Goal: Information Seeking & Learning: Understand process/instructions

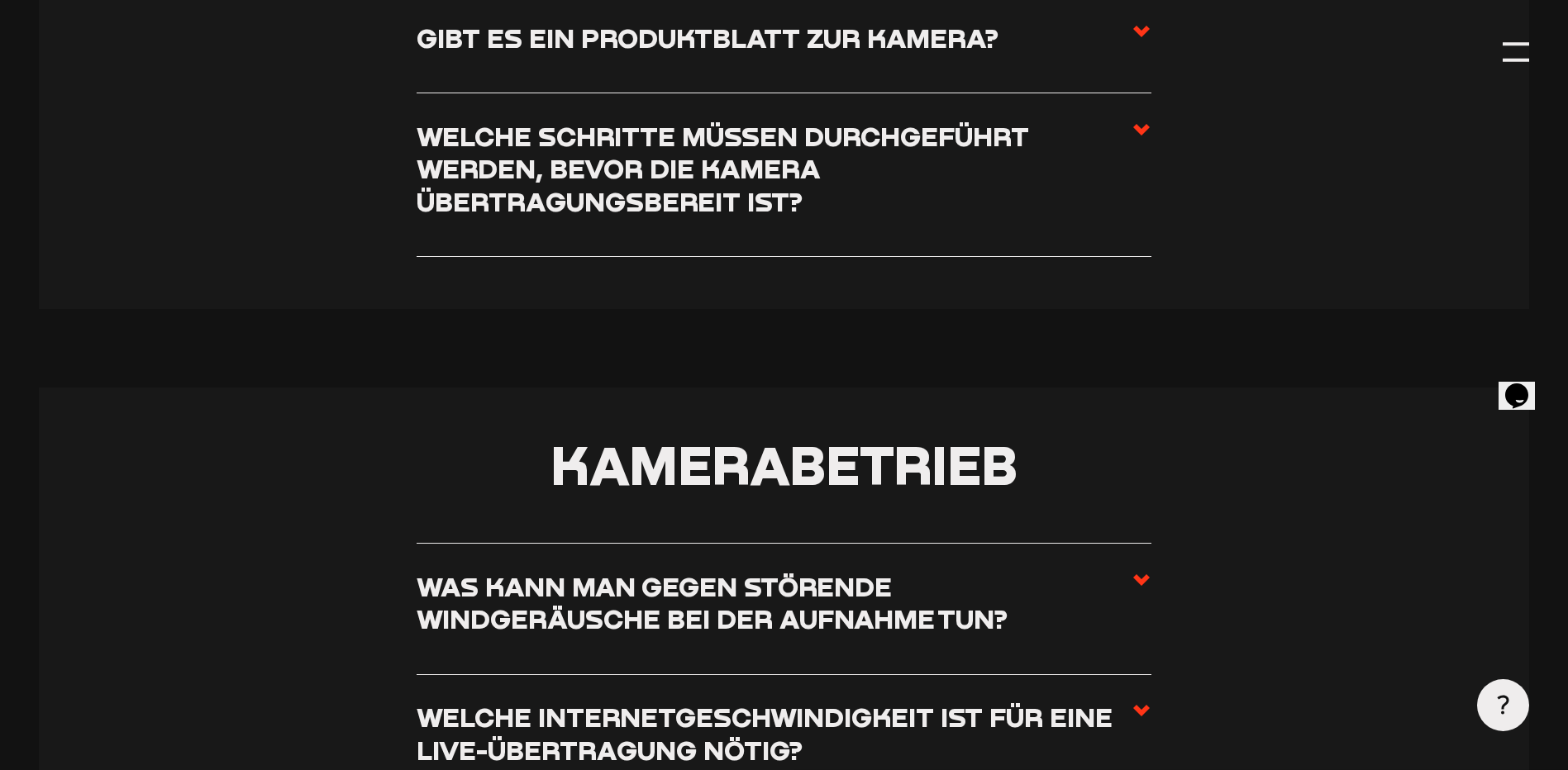
scroll to position [1652, 0]
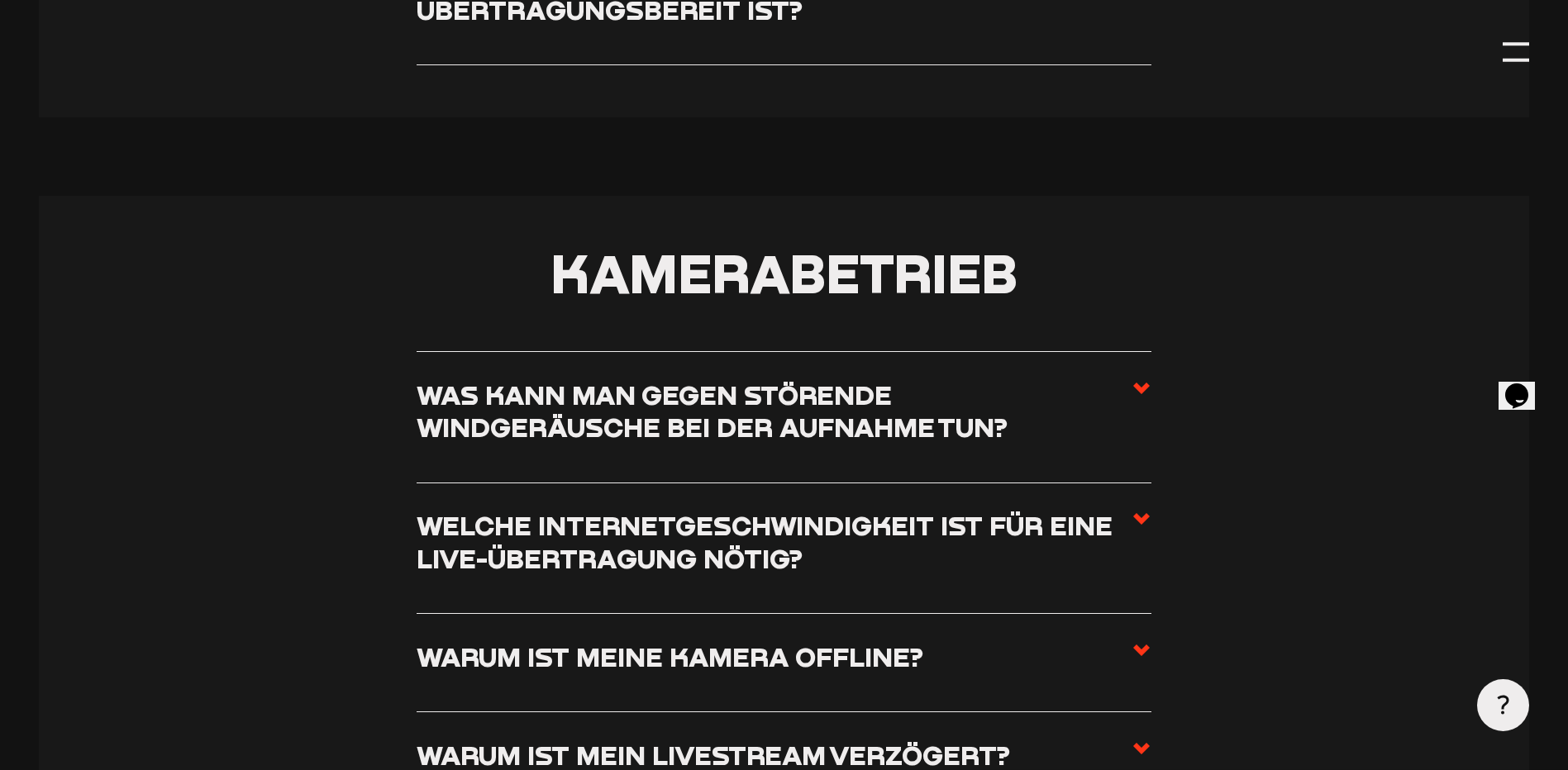
click at [1127, 387] on h3 "Was kann man gegen störende Windgeräusche bei der Aufnahme tun?" at bounding box center [774, 411] width 715 height 65
click at [0, 0] on input "Was kann man gegen störende Windgeräusche bei der Aufnahme tun?" at bounding box center [0, 0] width 0 height 0
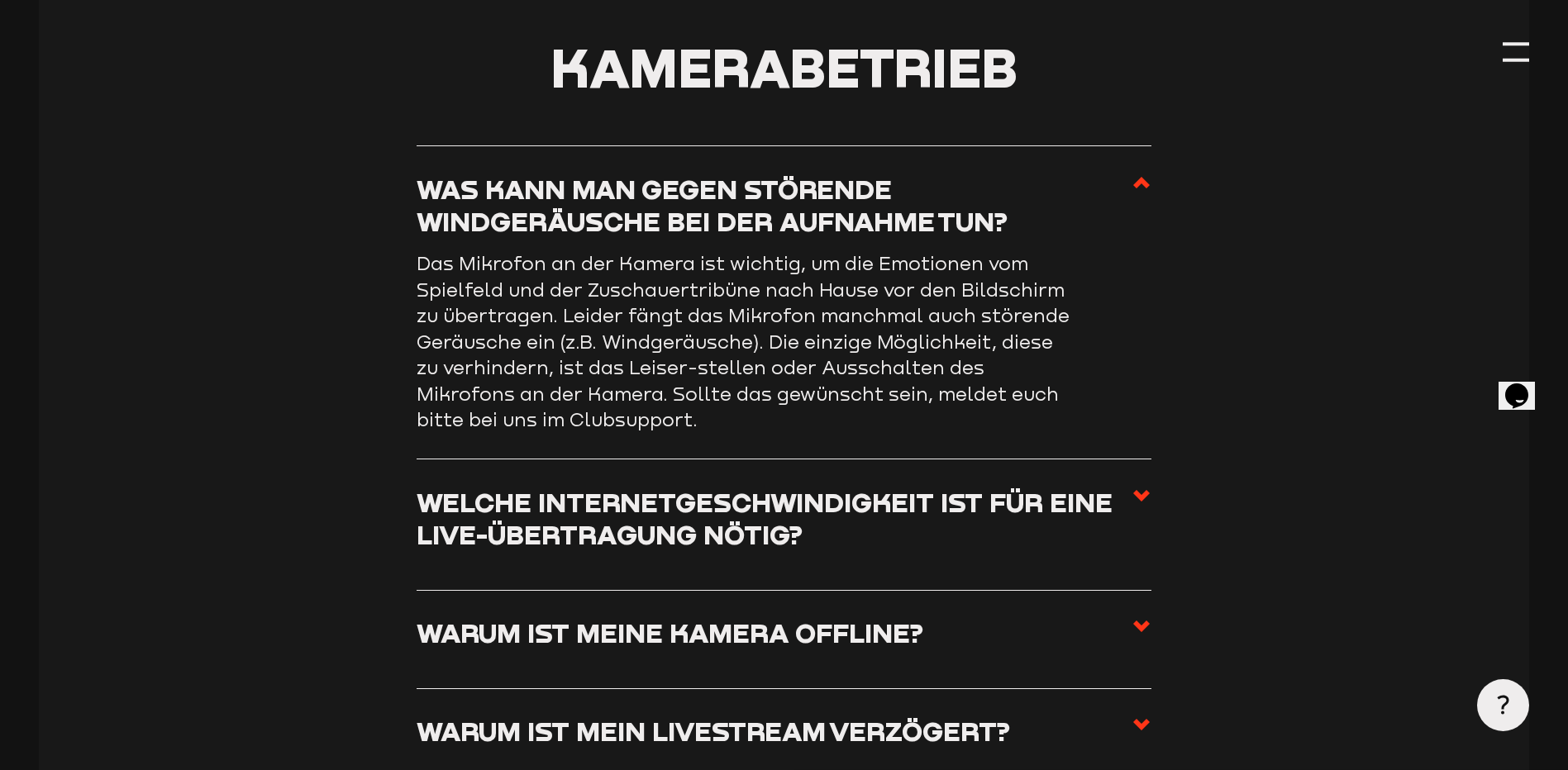
scroll to position [1982, 0]
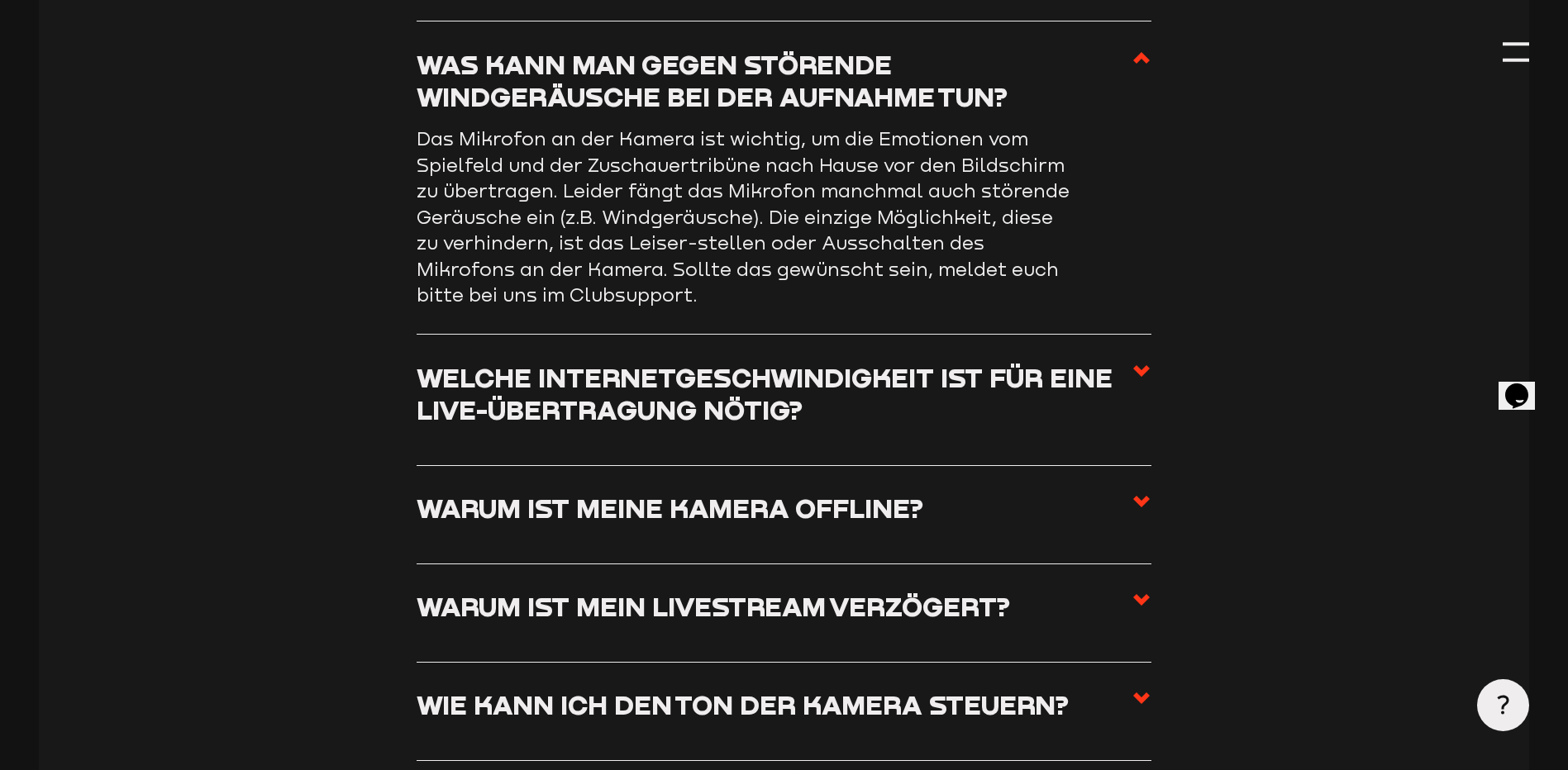
click at [831, 408] on h3 "Welche Internetgeschwindigkeit ist für eine Live-Übertragung nötig?" at bounding box center [774, 393] width 715 height 65
click at [0, 0] on input "Welche Internetgeschwindigkeit ist für eine Live-Übertragung nötig?" at bounding box center [0, 0] width 0 height 0
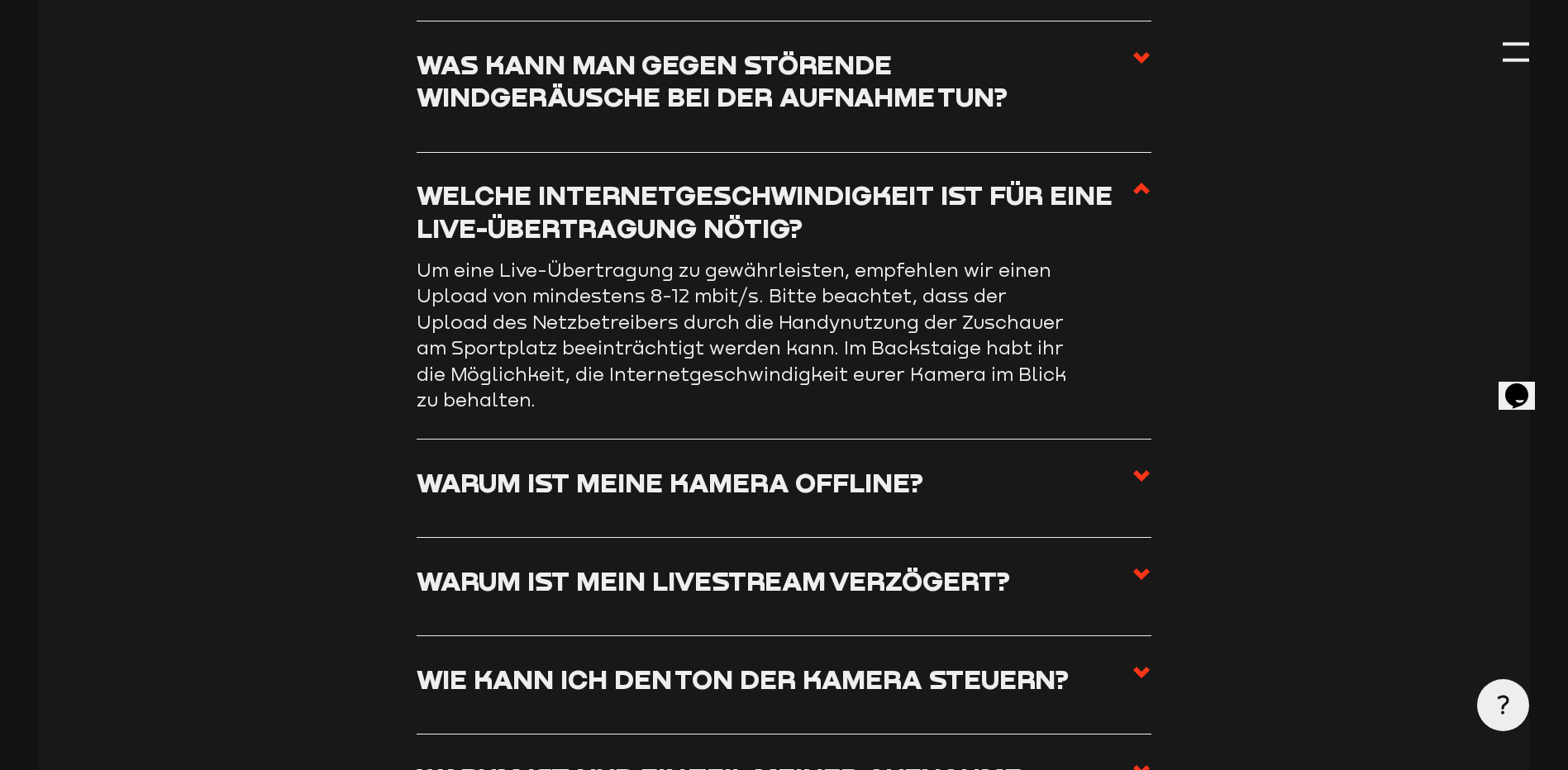
scroll to position [2203, 0]
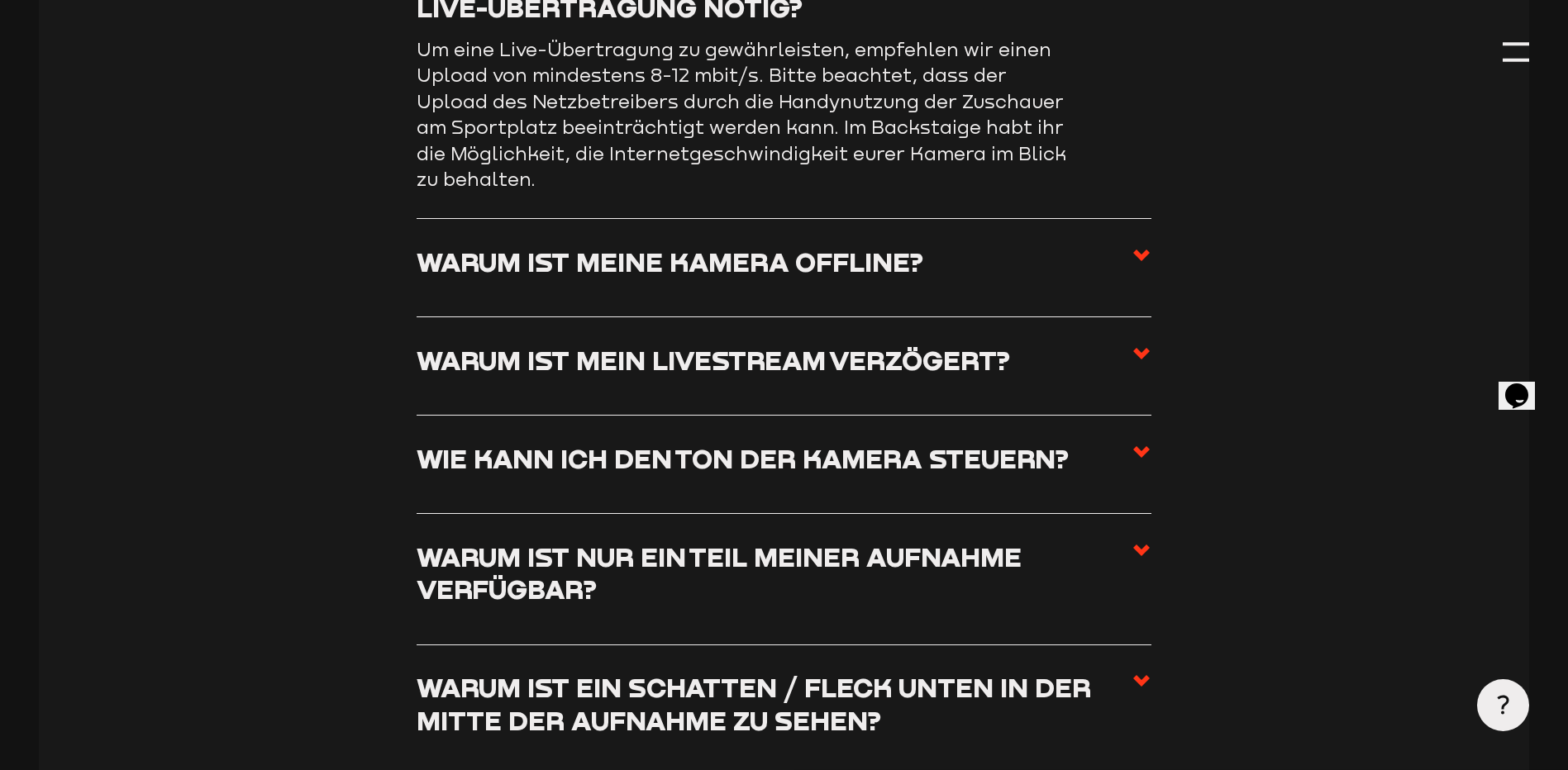
click at [817, 374] on h3 "Warum ist mein Livestream verzögert?" at bounding box center [714, 360] width 594 height 32
click at [0, 0] on input "Warum ist mein Livestream verzögert?" at bounding box center [0, 0] width 0 height 0
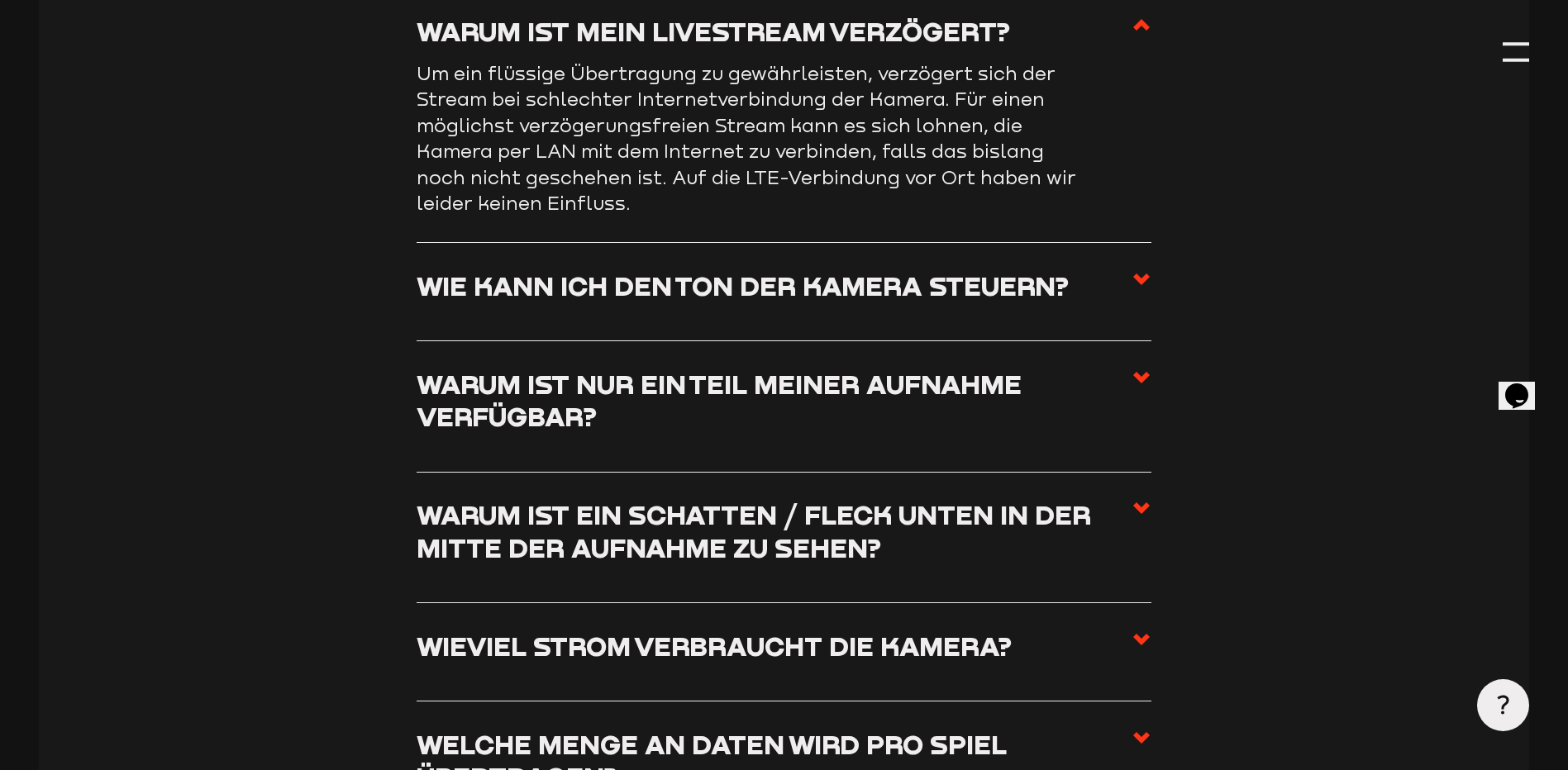
scroll to position [2422, 0]
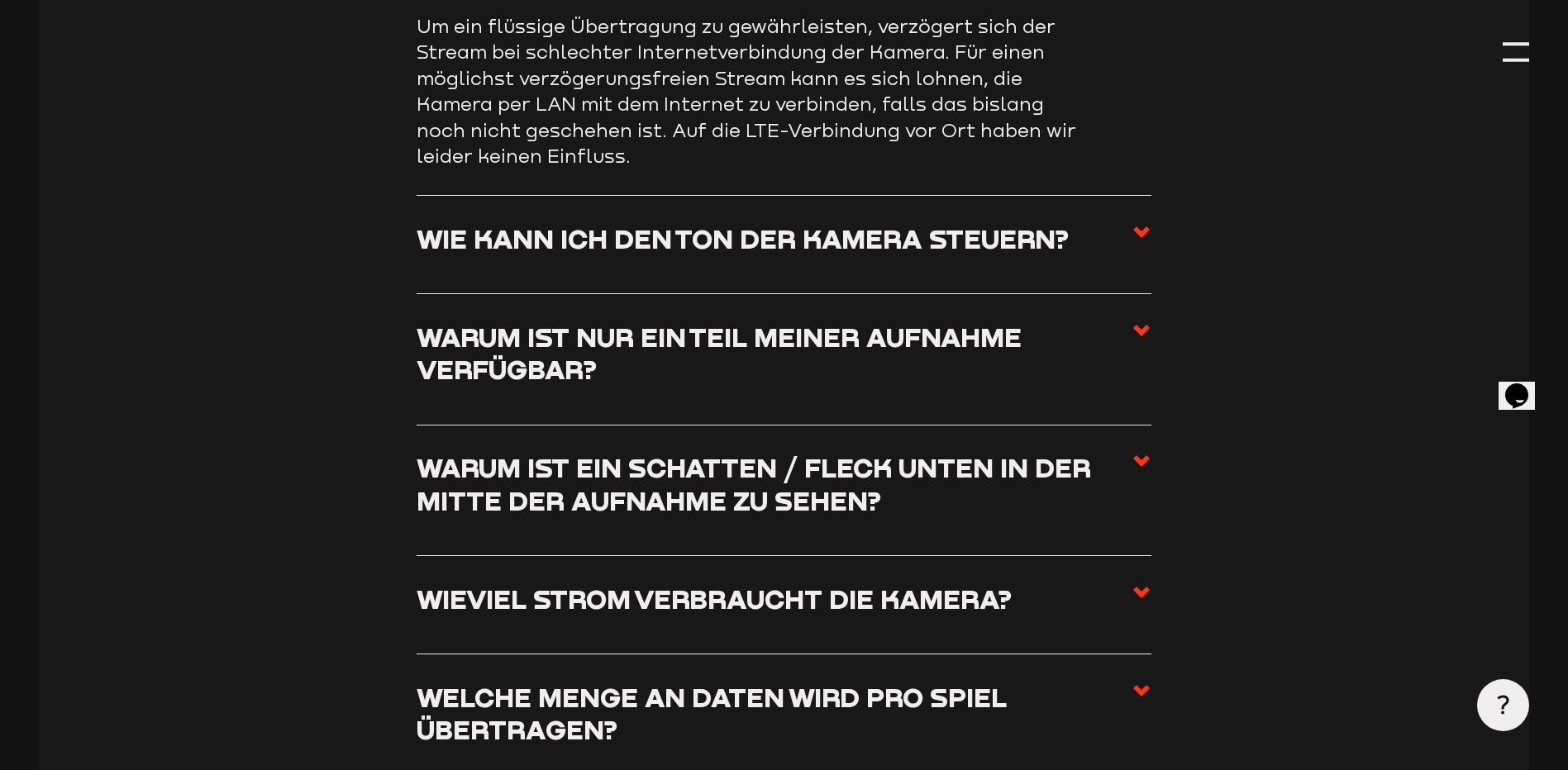
click at [759, 363] on h3 "Warum ist nur ein Teil meiner Aufnahme verfügbar?" at bounding box center [774, 352] width 715 height 65
click at [0, 0] on input "Warum ist nur ein Teil meiner Aufnahme verfügbar?" at bounding box center [0, 0] width 0 height 0
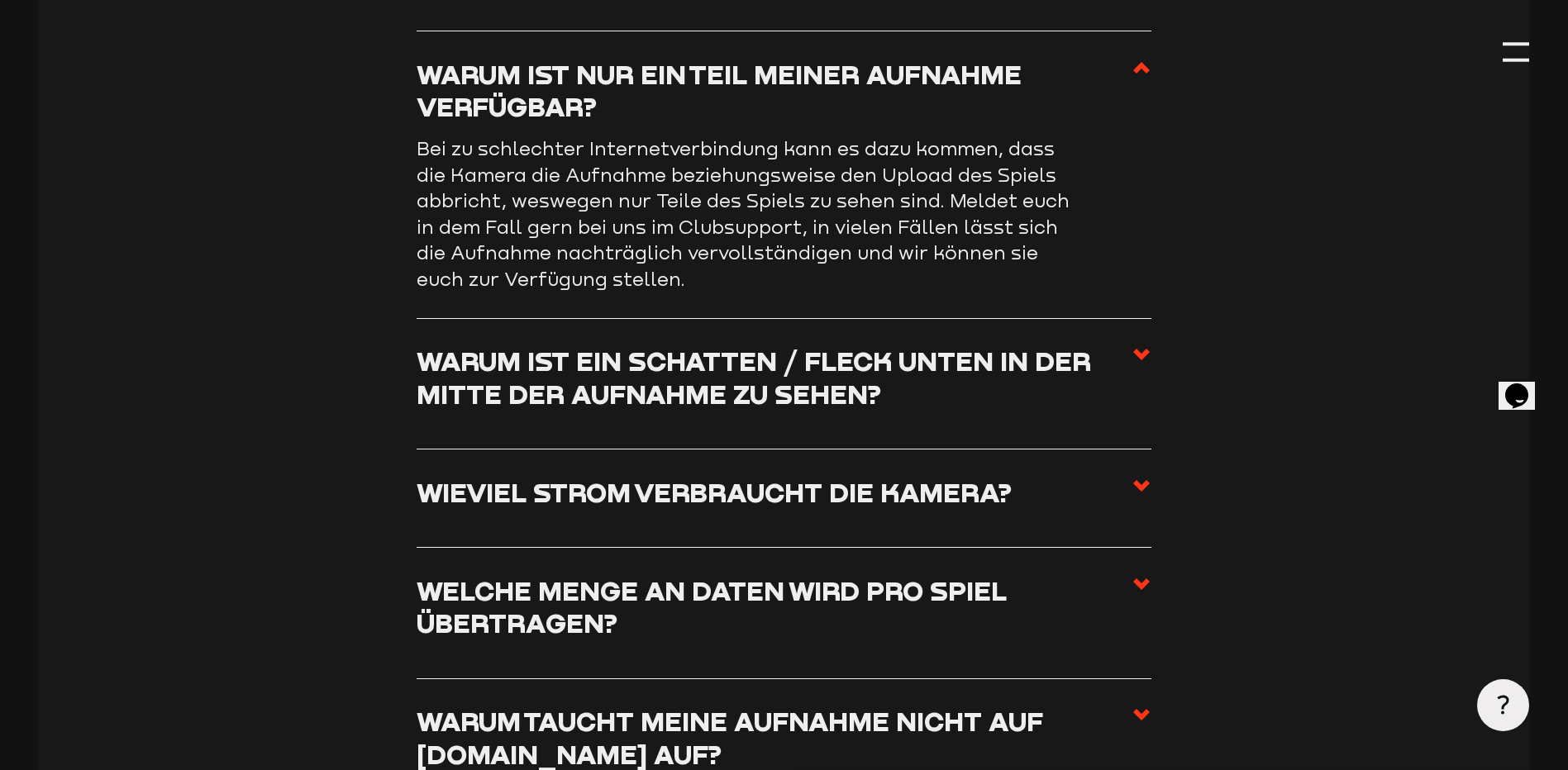
scroll to position [2643, 0]
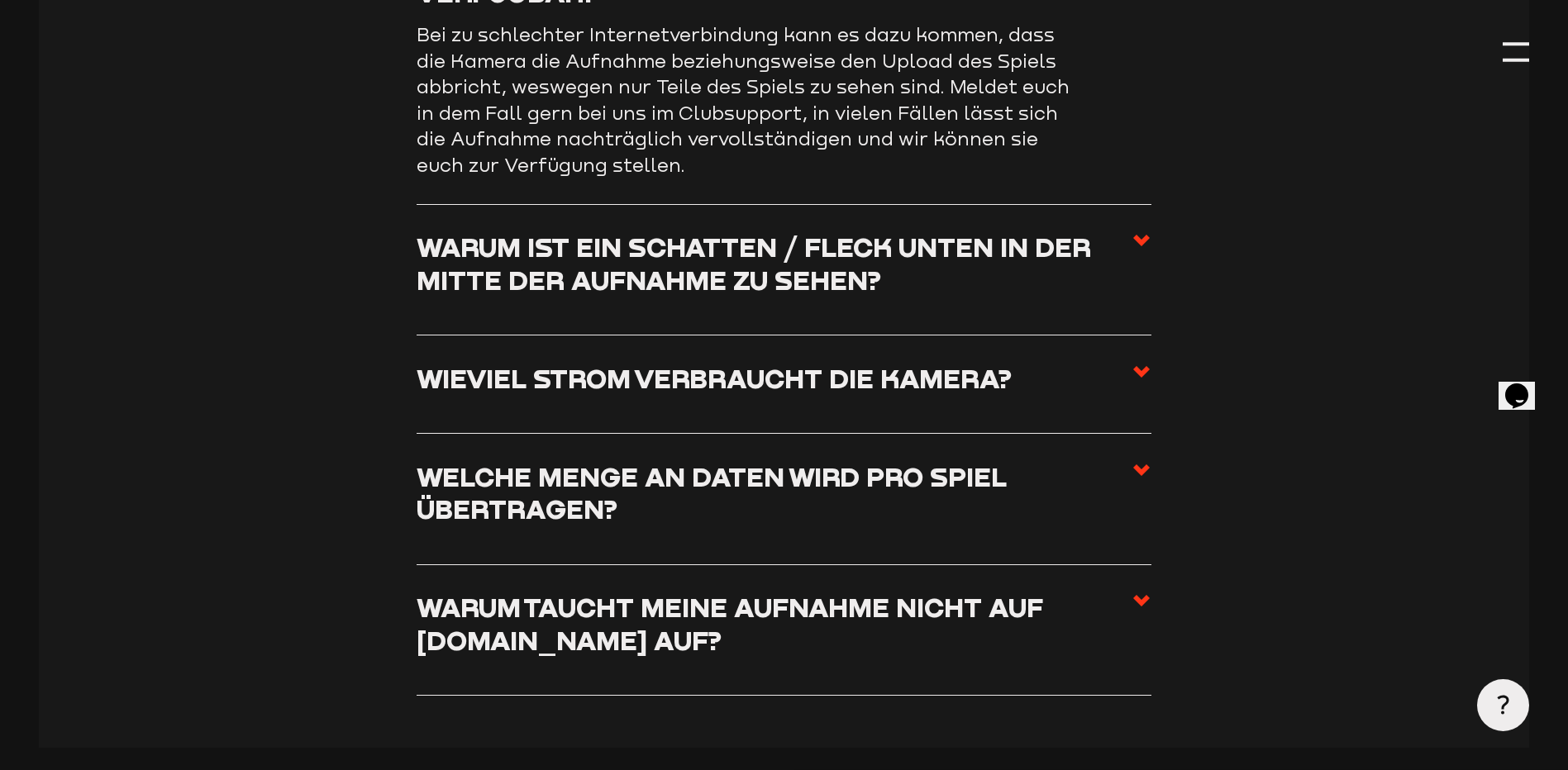
click at [712, 287] on h3 "Warum ist ein Schatten / Fleck unten in der Mitte der Aufnahme zu sehen?" at bounding box center [774, 263] width 715 height 65
click at [0, 0] on input "Warum ist ein Schatten / Fleck unten in der Mitte der Aufnahme zu sehen?" at bounding box center [0, 0] width 0 height 0
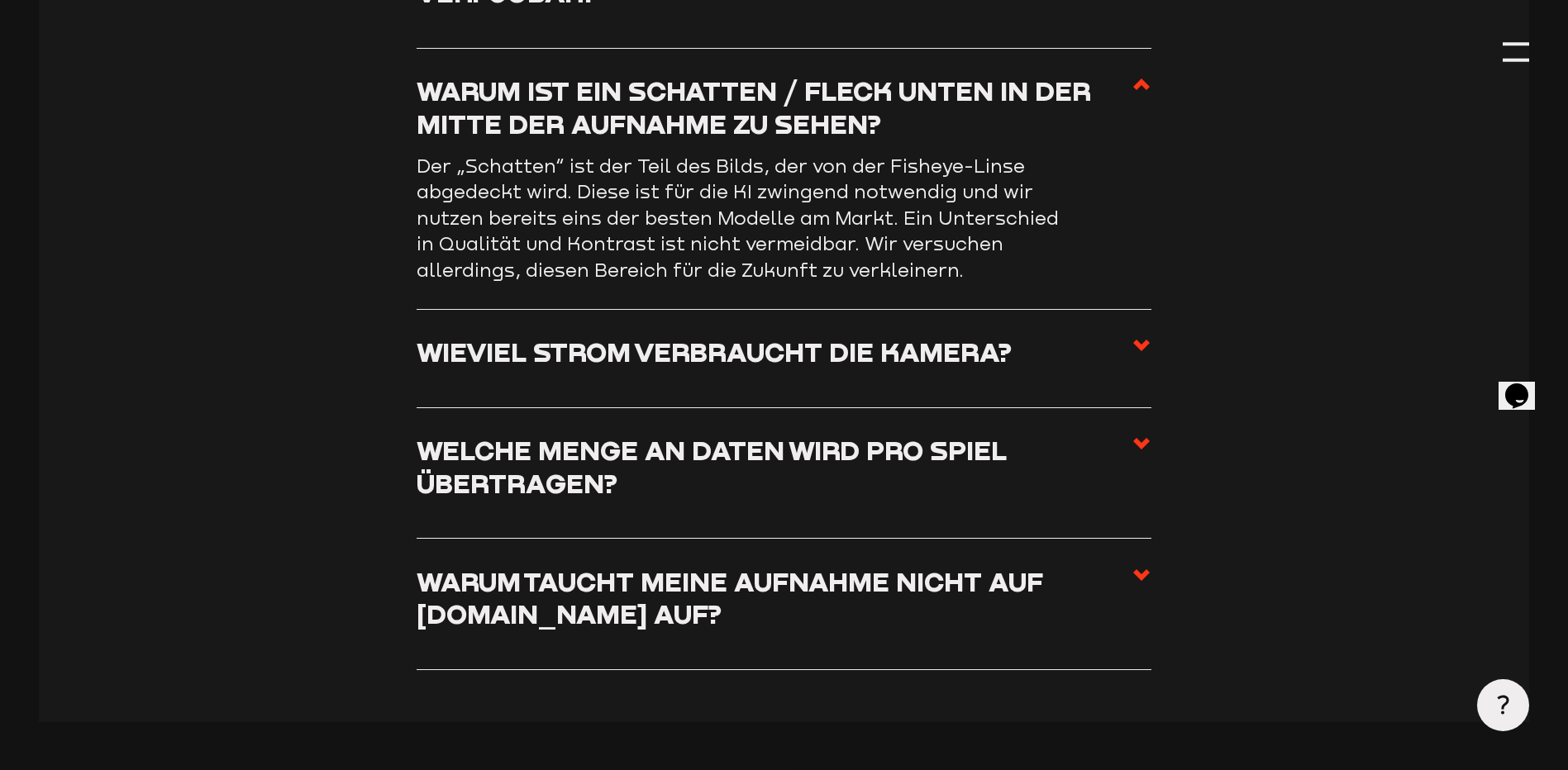
click at [698, 363] on h3 "Wieviel Strom verbraucht die Kamera?" at bounding box center [715, 352] width 595 height 32
click at [0, 0] on input "Wieviel Strom verbraucht die Kamera?" at bounding box center [0, 0] width 0 height 0
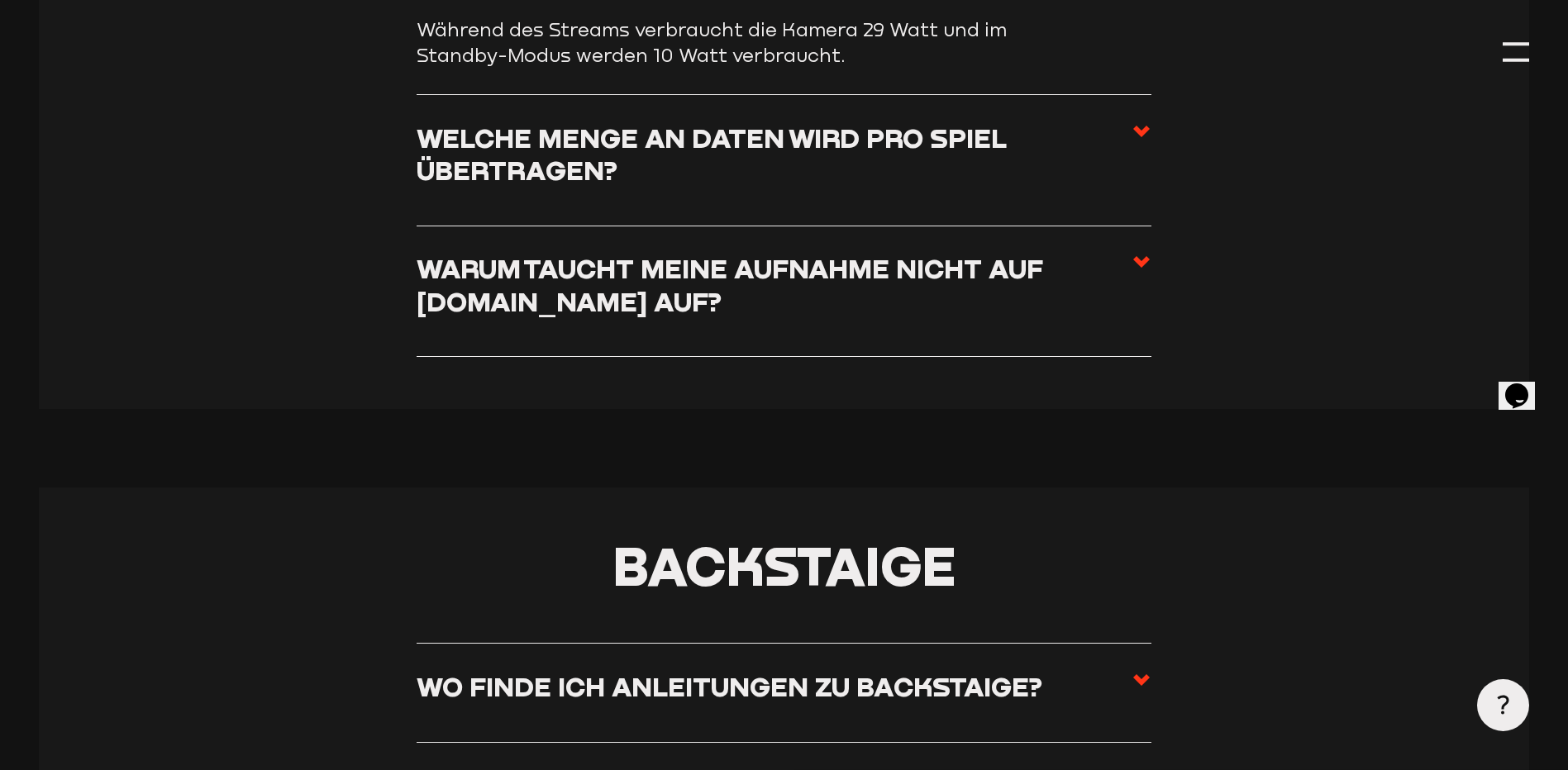
scroll to position [3194, 0]
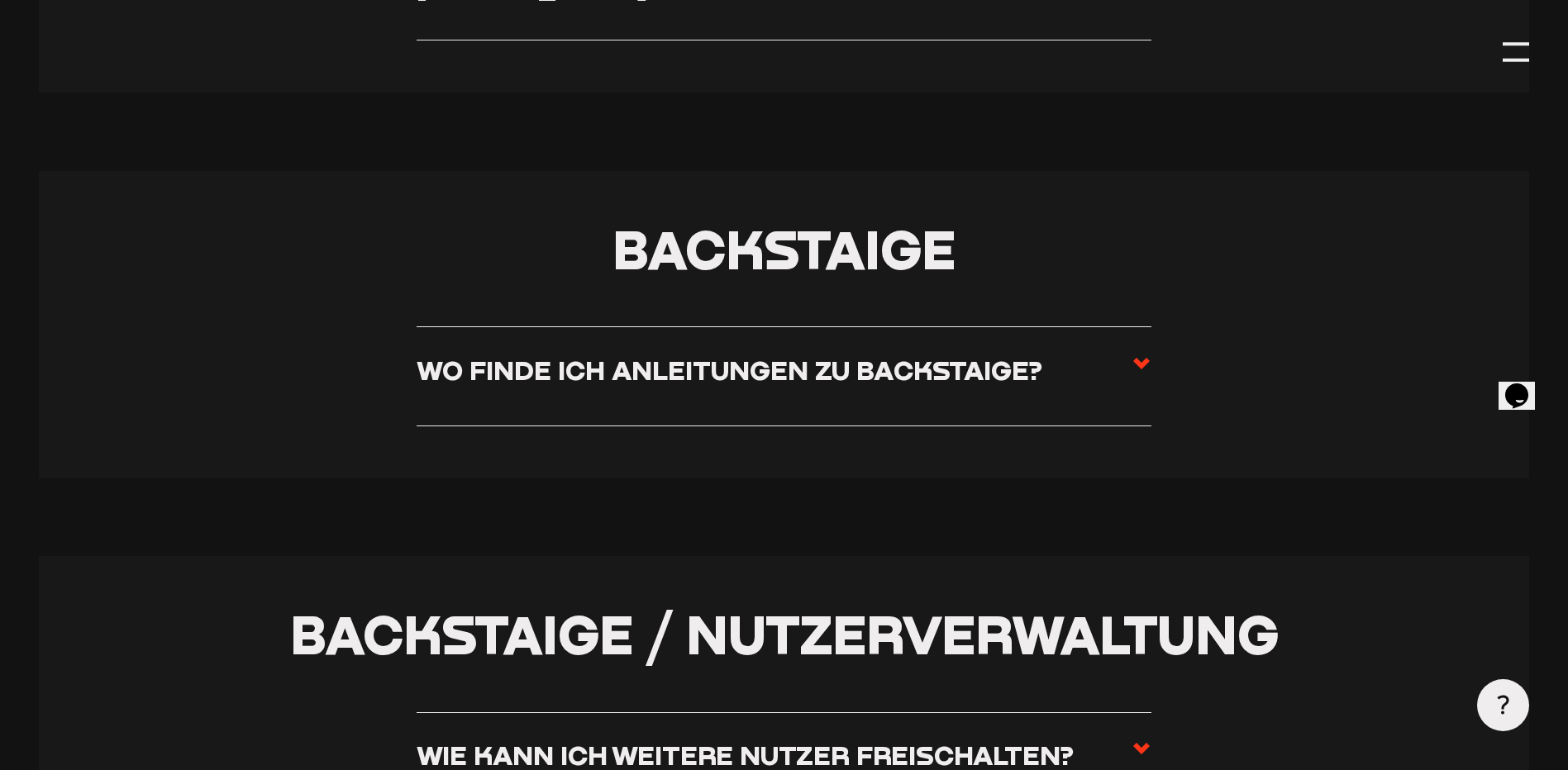
click at [701, 383] on h3 "Wo finde ich Anleitungen zu Backstaige?" at bounding box center [730, 369] width 626 height 32
click at [0, 0] on input "Wo finde ich Anleitungen zu Backstaige?" at bounding box center [0, 0] width 0 height 0
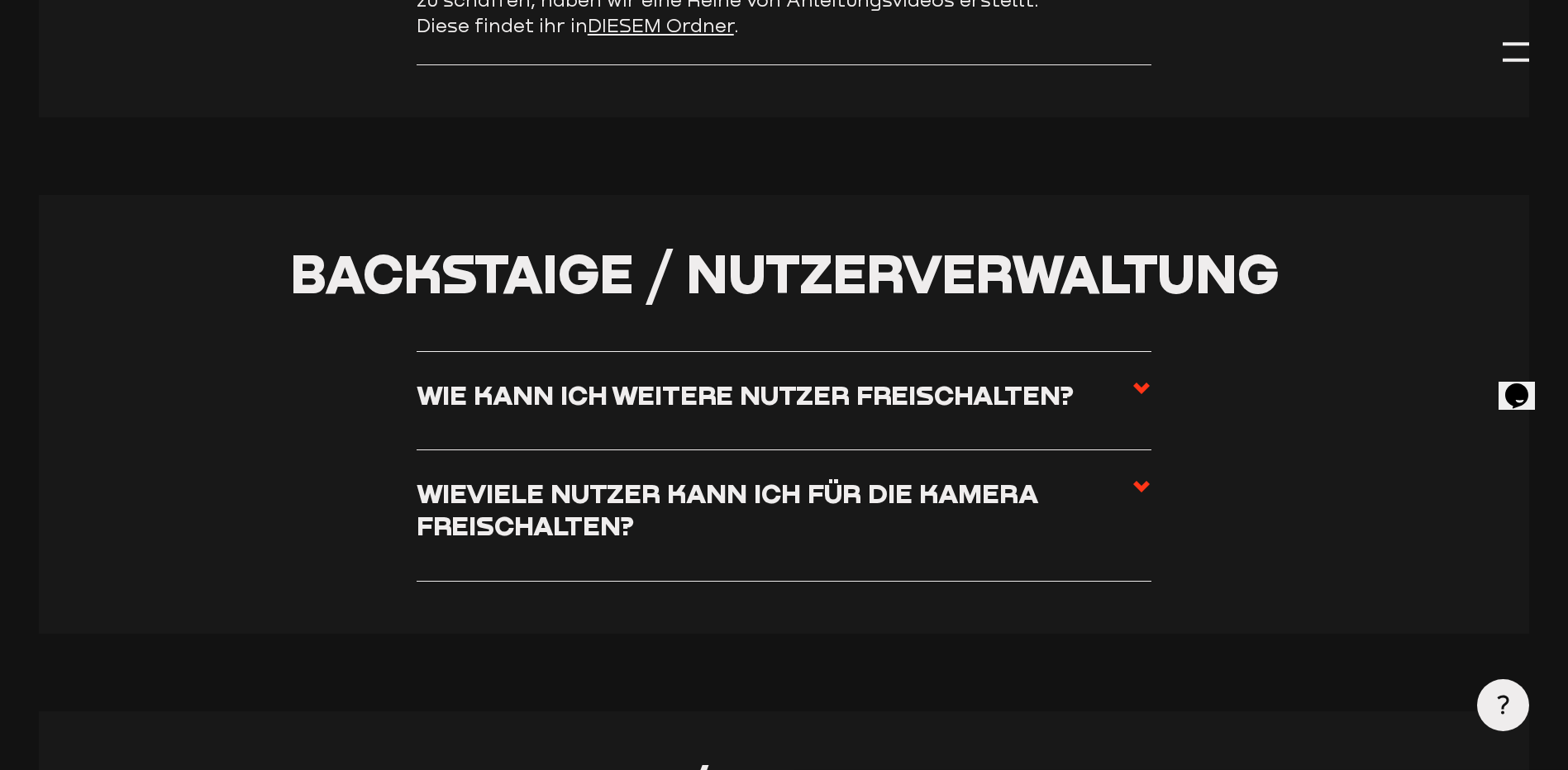
scroll to position [3582, 0]
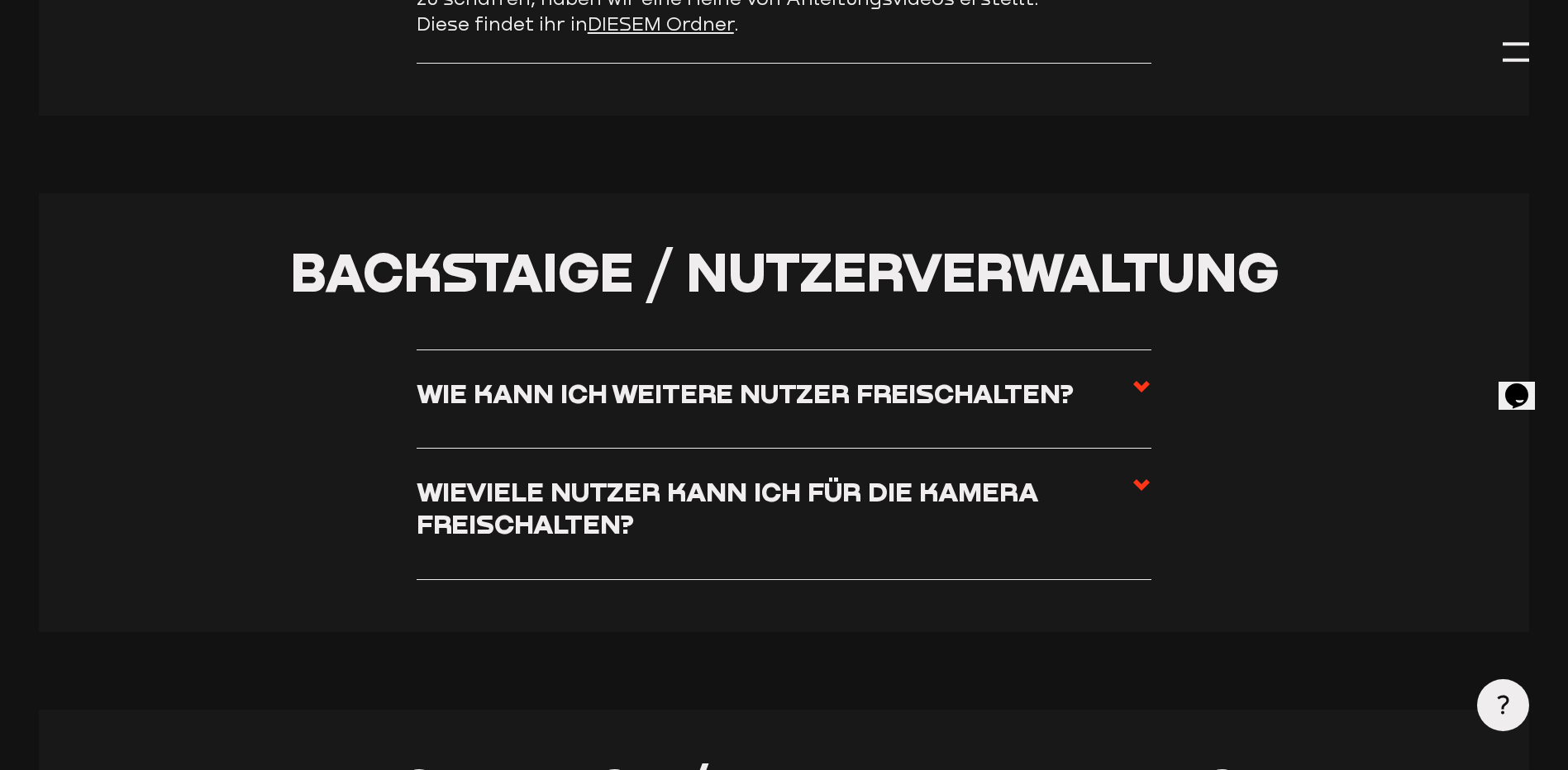
click at [709, 407] on h3 "Wie kann ich weitere Nutzer freischalten?" at bounding box center [745, 393] width 657 height 32
click at [0, 0] on input "Wie kann ich weitere Nutzer freischalten?" at bounding box center [0, 0] width 0 height 0
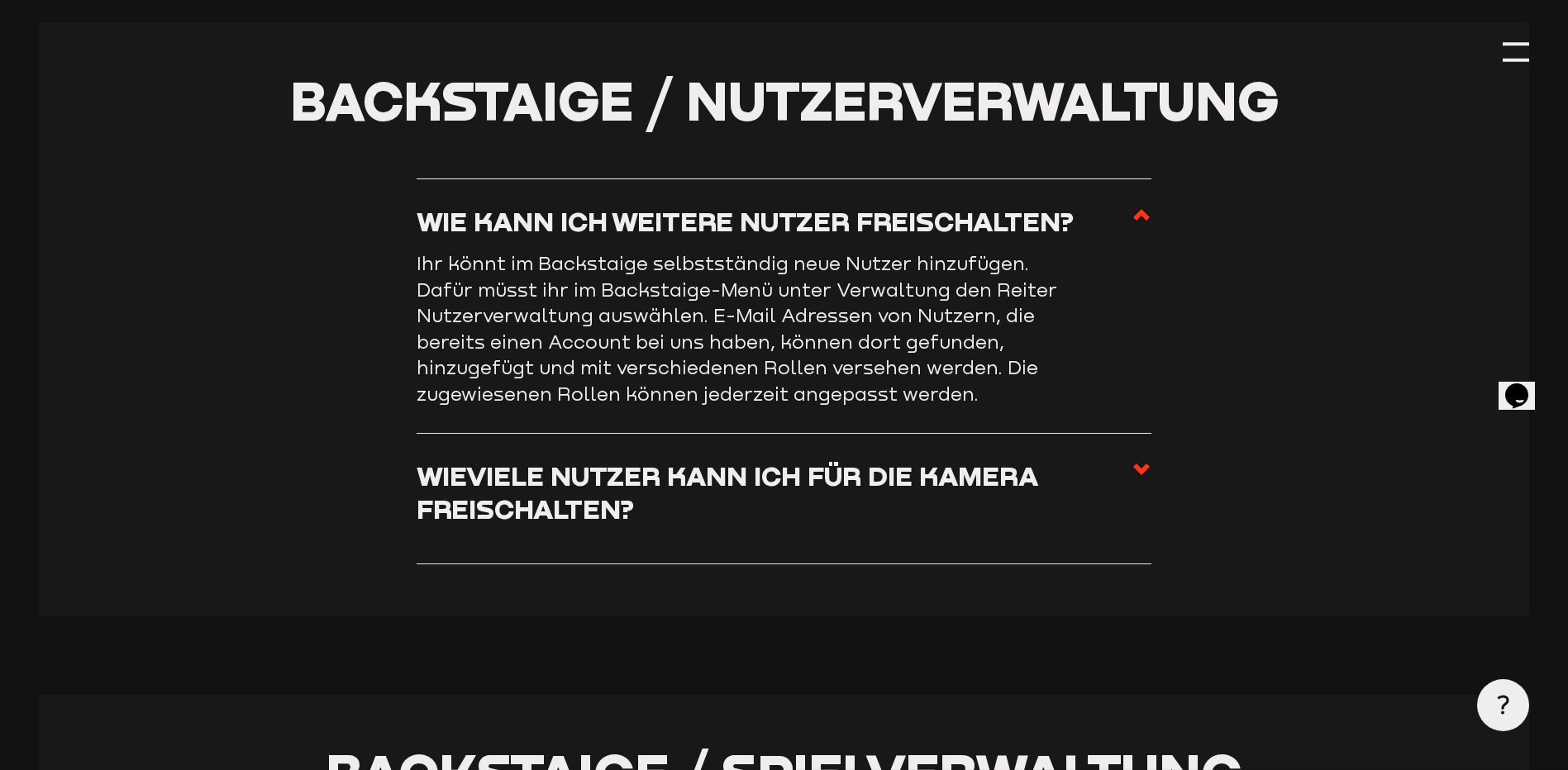
scroll to position [3803, 0]
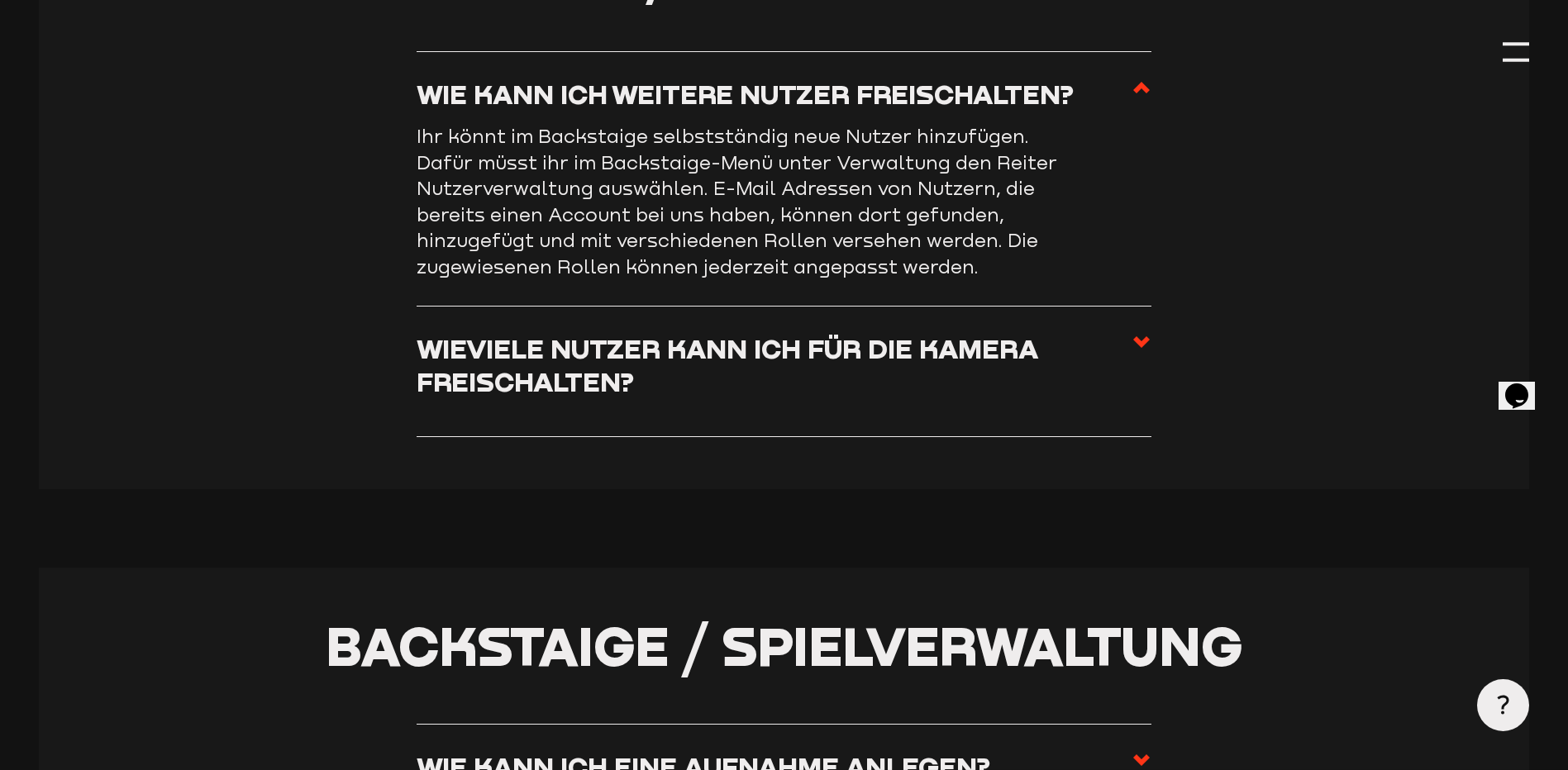
click at [754, 346] on h3 "Wieviele Nutzer kann ich für die Kamera freischalten?" at bounding box center [774, 364] width 715 height 65
click at [0, 0] on input "Wieviele Nutzer kann ich für die Kamera freischalten?" at bounding box center [0, 0] width 0 height 0
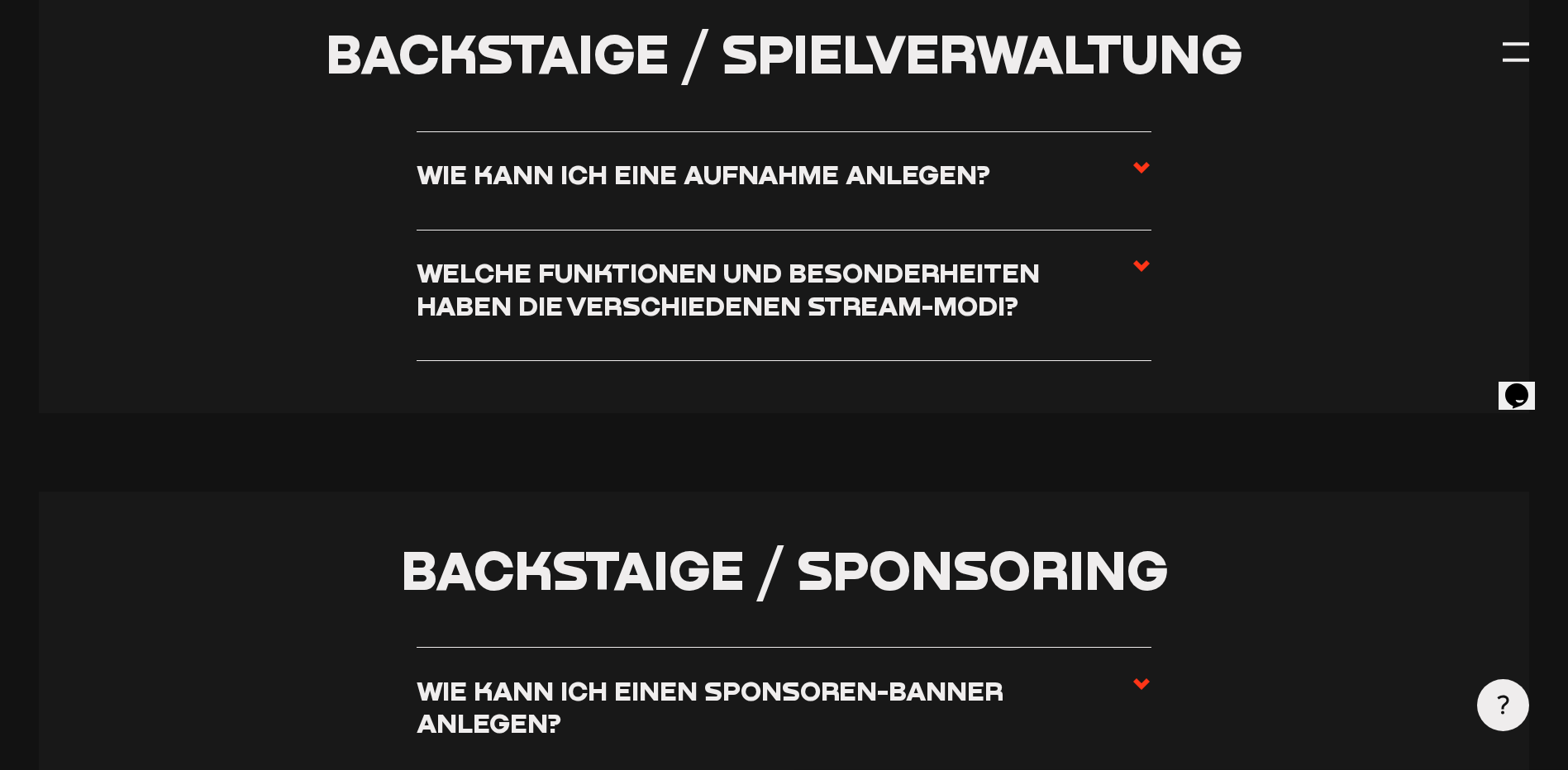
scroll to position [4353, 0]
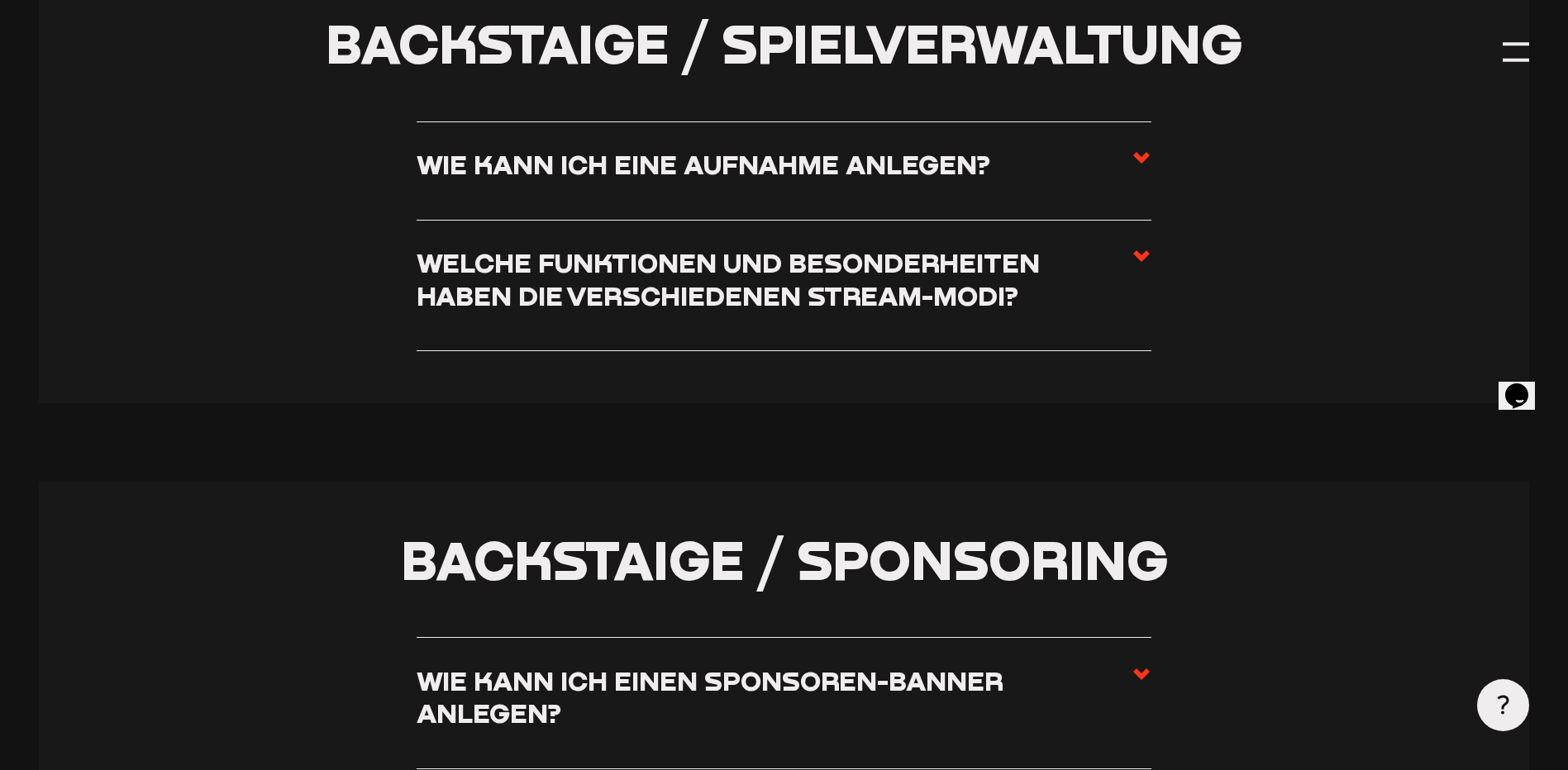
click at [857, 175] on h3 "Wie kann ich eine Aufnahme anlegen?" at bounding box center [704, 164] width 573 height 32
click at [0, 0] on input "Wie kann ich eine Aufnahme anlegen?" at bounding box center [0, 0] width 0 height 0
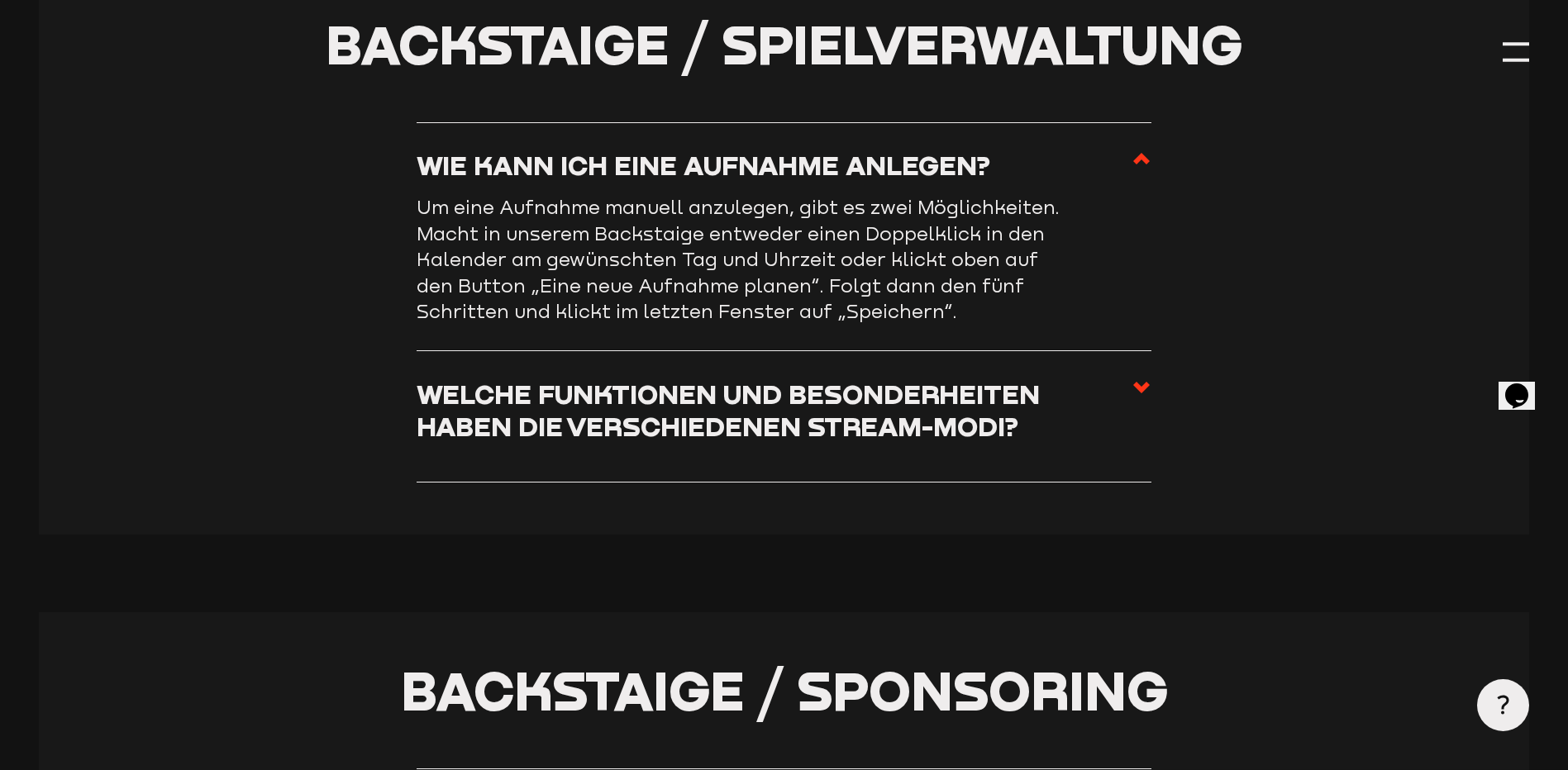
scroll to position [4359, 0]
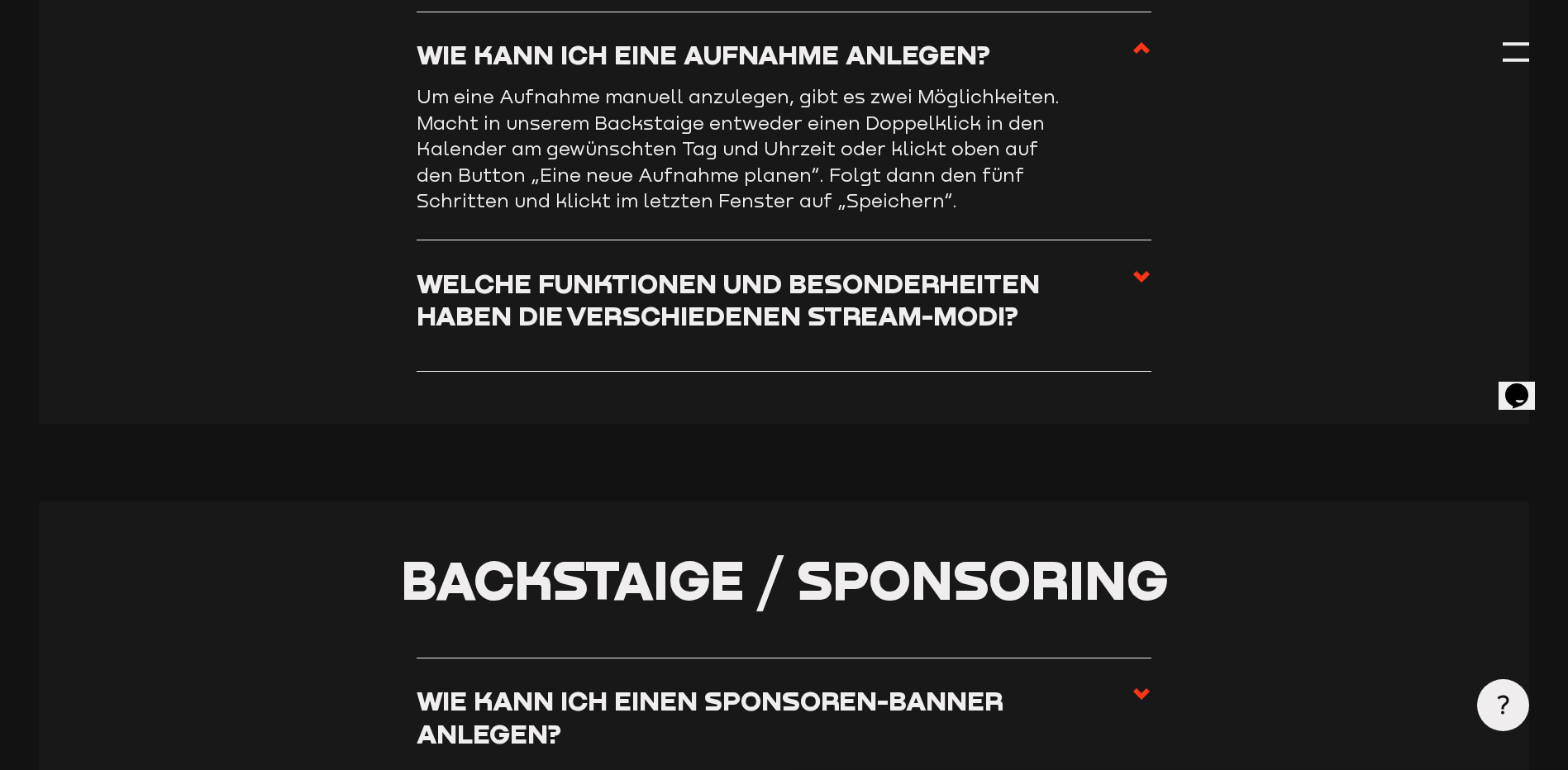
click at [941, 292] on h3 "Welche Funktionen und Besonderheiten haben die verschiedenen Stream-Modi?" at bounding box center [774, 299] width 715 height 65
click at [0, 0] on input "Welche Funktionen und Besonderheiten haben die verschiedenen Stream-Modi?" at bounding box center [0, 0] width 0 height 0
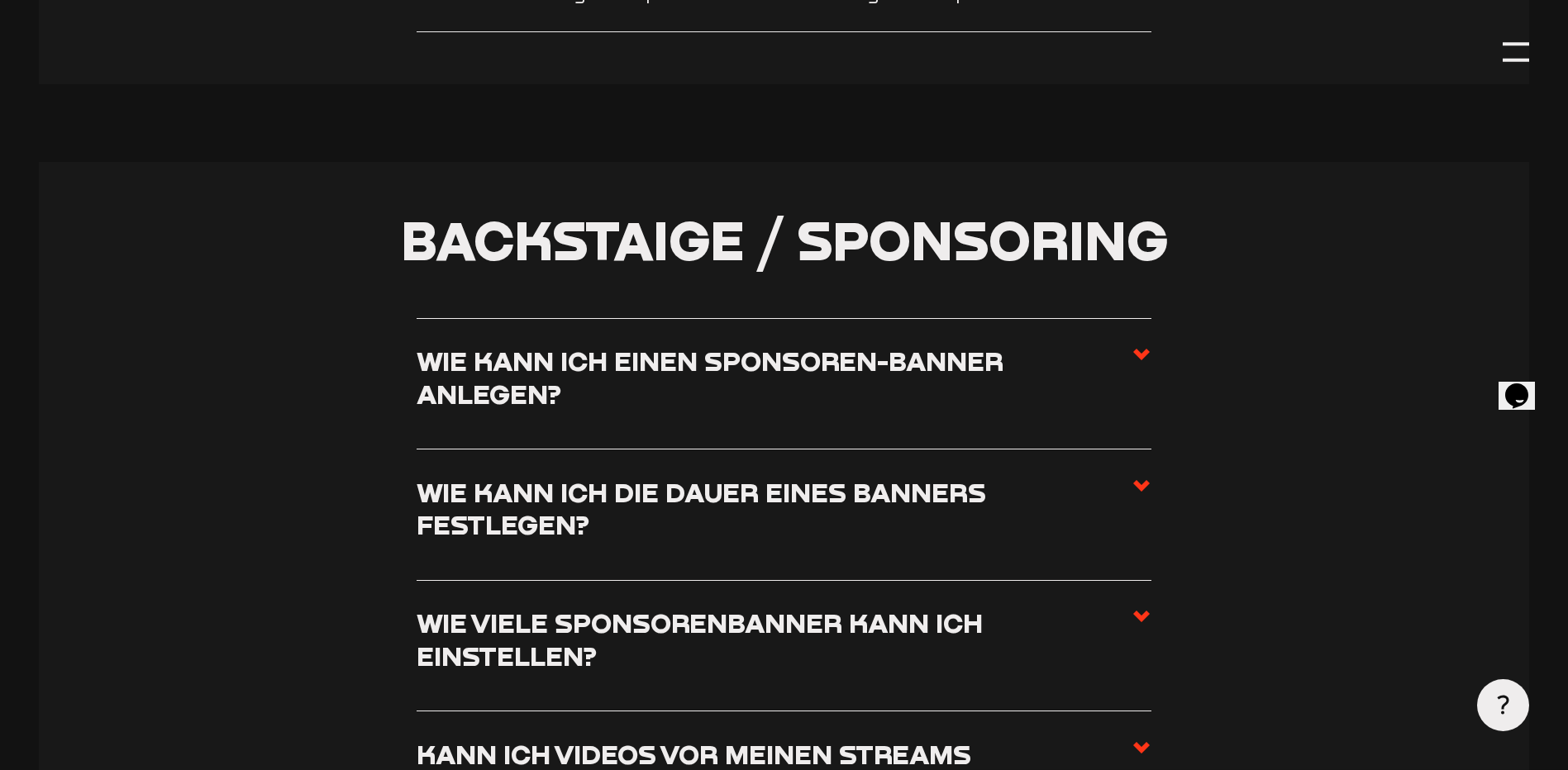
scroll to position [4799, 0]
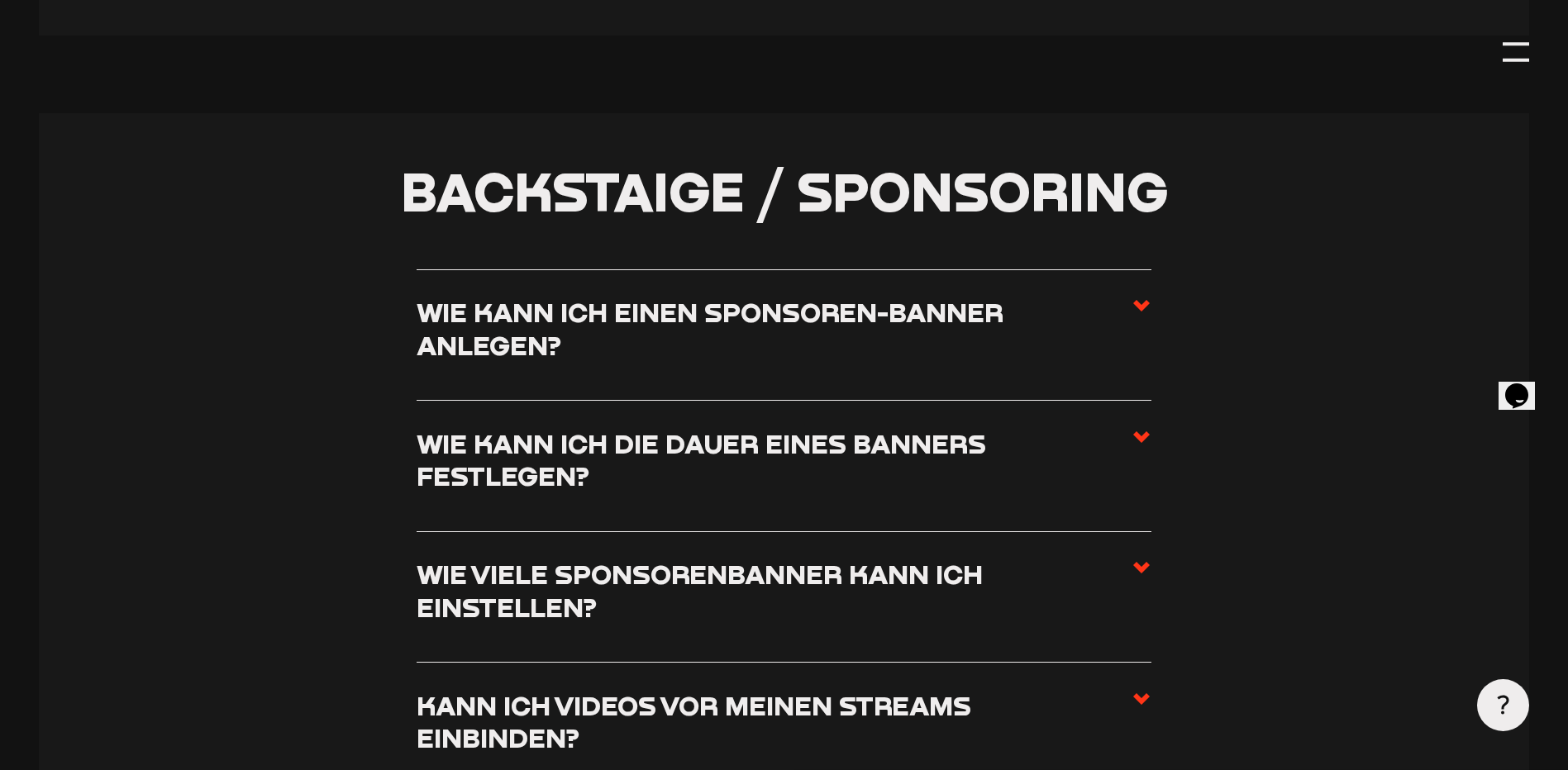
click at [895, 331] on h3 "Wie kann ich einen Sponsoren-Banner anlegen?" at bounding box center [774, 328] width 715 height 65
click at [0, 0] on input "Wie kann ich einen Sponsoren-Banner anlegen?" at bounding box center [0, 0] width 0 height 0
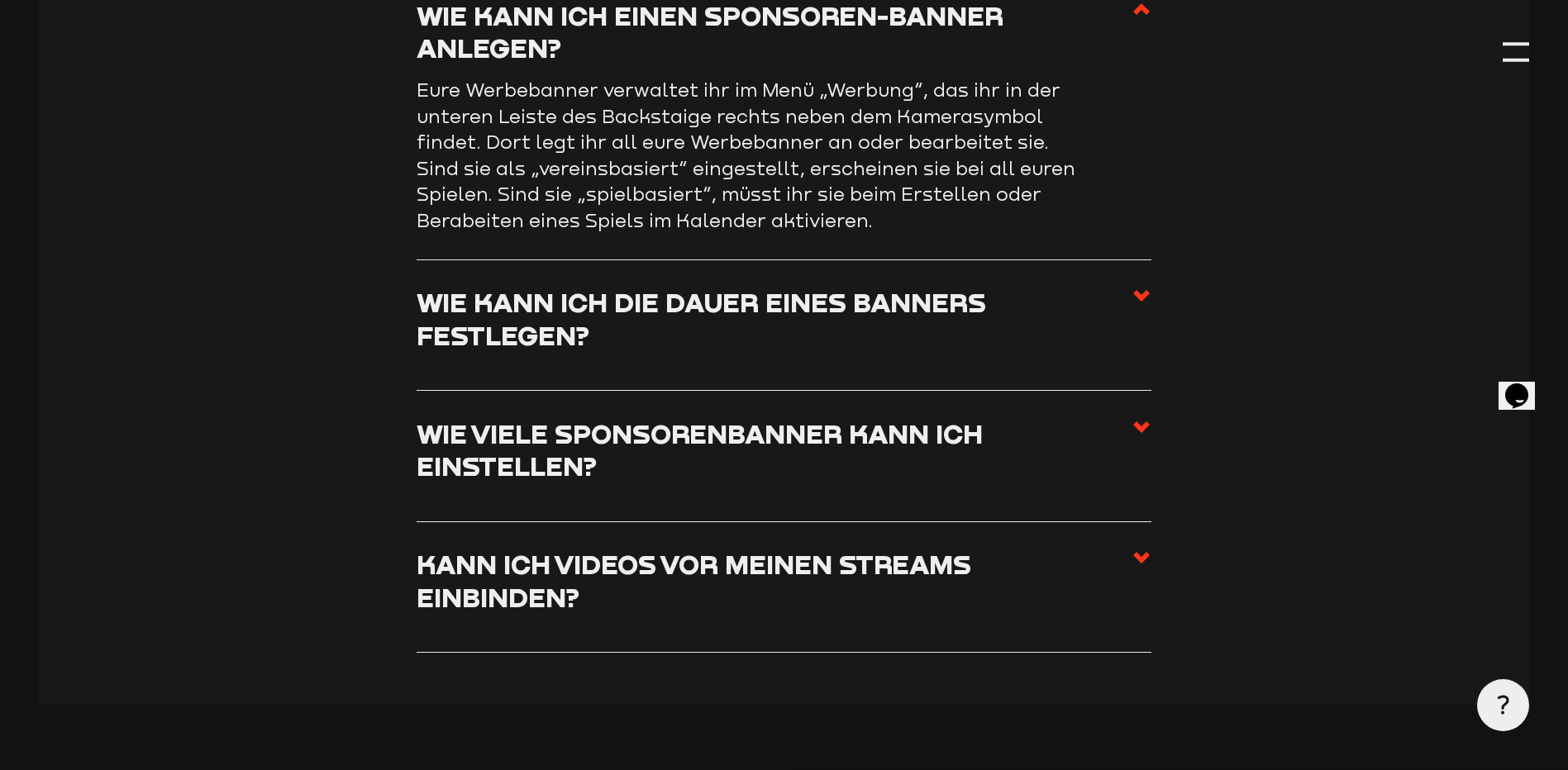
scroll to position [5019, 0]
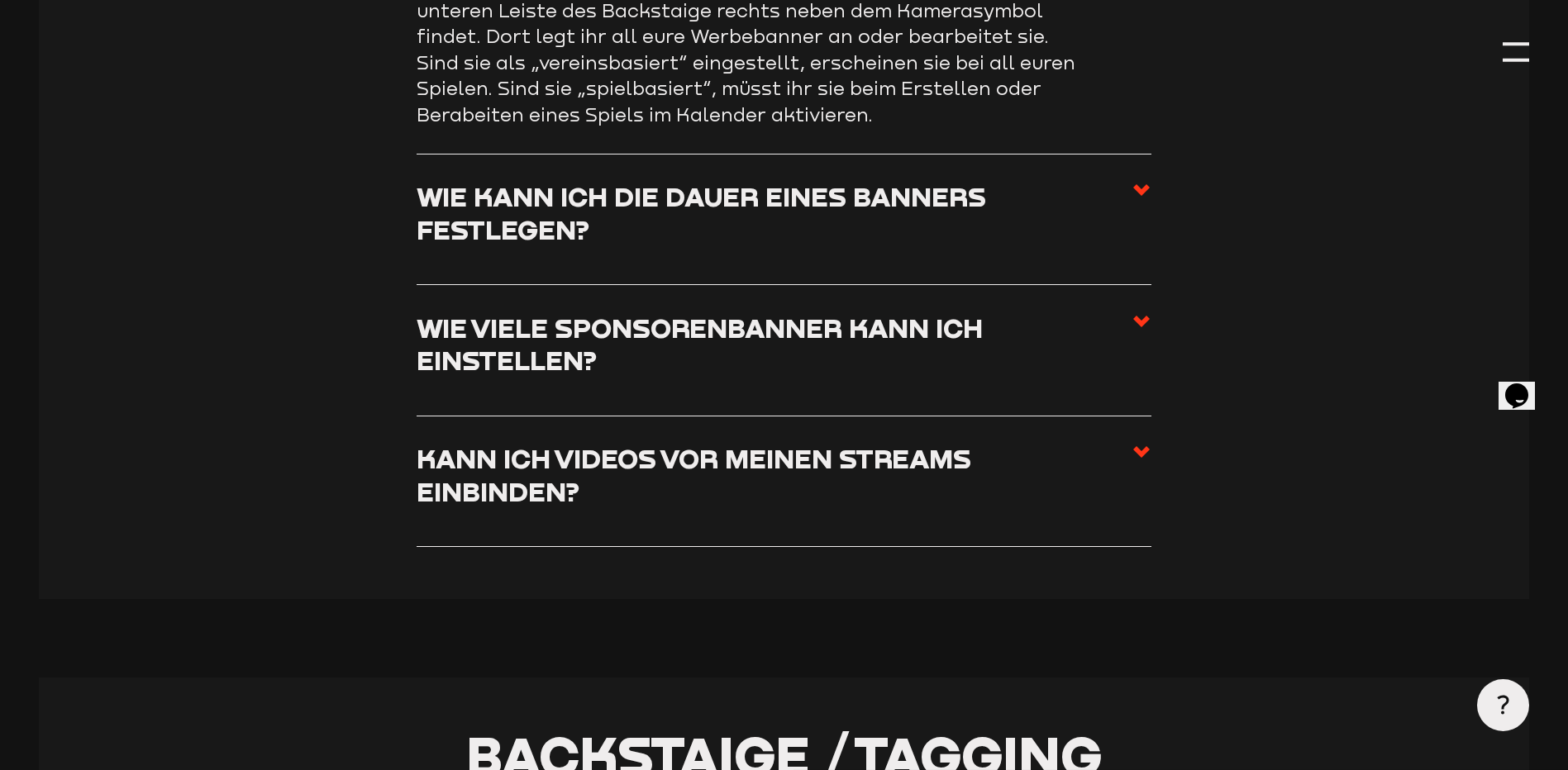
click at [870, 215] on h3 "Wie kann ich die Dauer eines Banners festlegen?" at bounding box center [774, 212] width 715 height 65
click at [0, 0] on input "Wie kann ich die Dauer eines Banners festlegen?" at bounding box center [0, 0] width 0 height 0
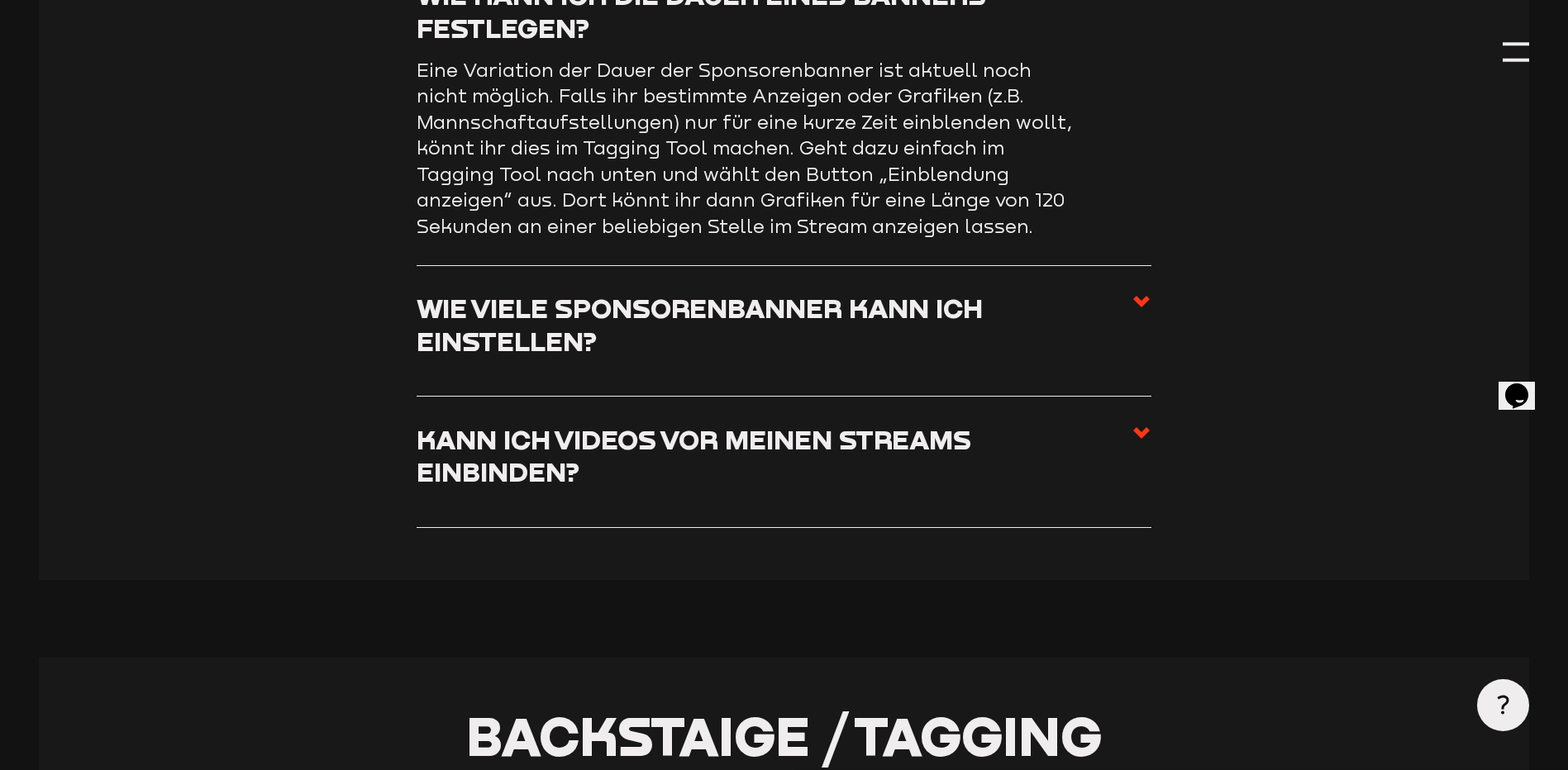
scroll to position [5129, 0]
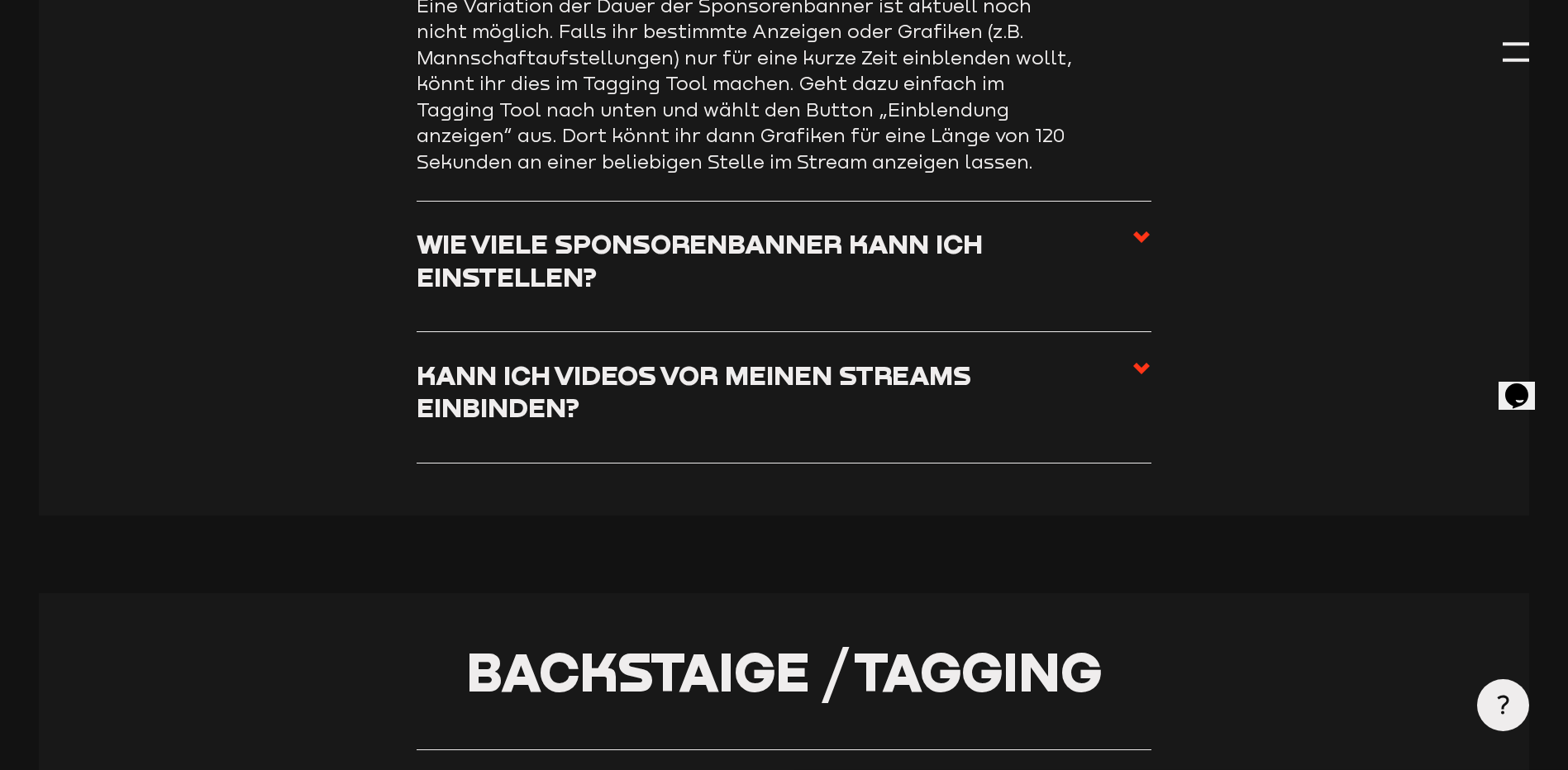
click at [869, 292] on h3 "Wie viele Sponsorenbanner kann ich einstellen?" at bounding box center [774, 259] width 715 height 65
click at [0, 0] on input "Wie viele Sponsorenbanner kann ich einstellen?" at bounding box center [0, 0] width 0 height 0
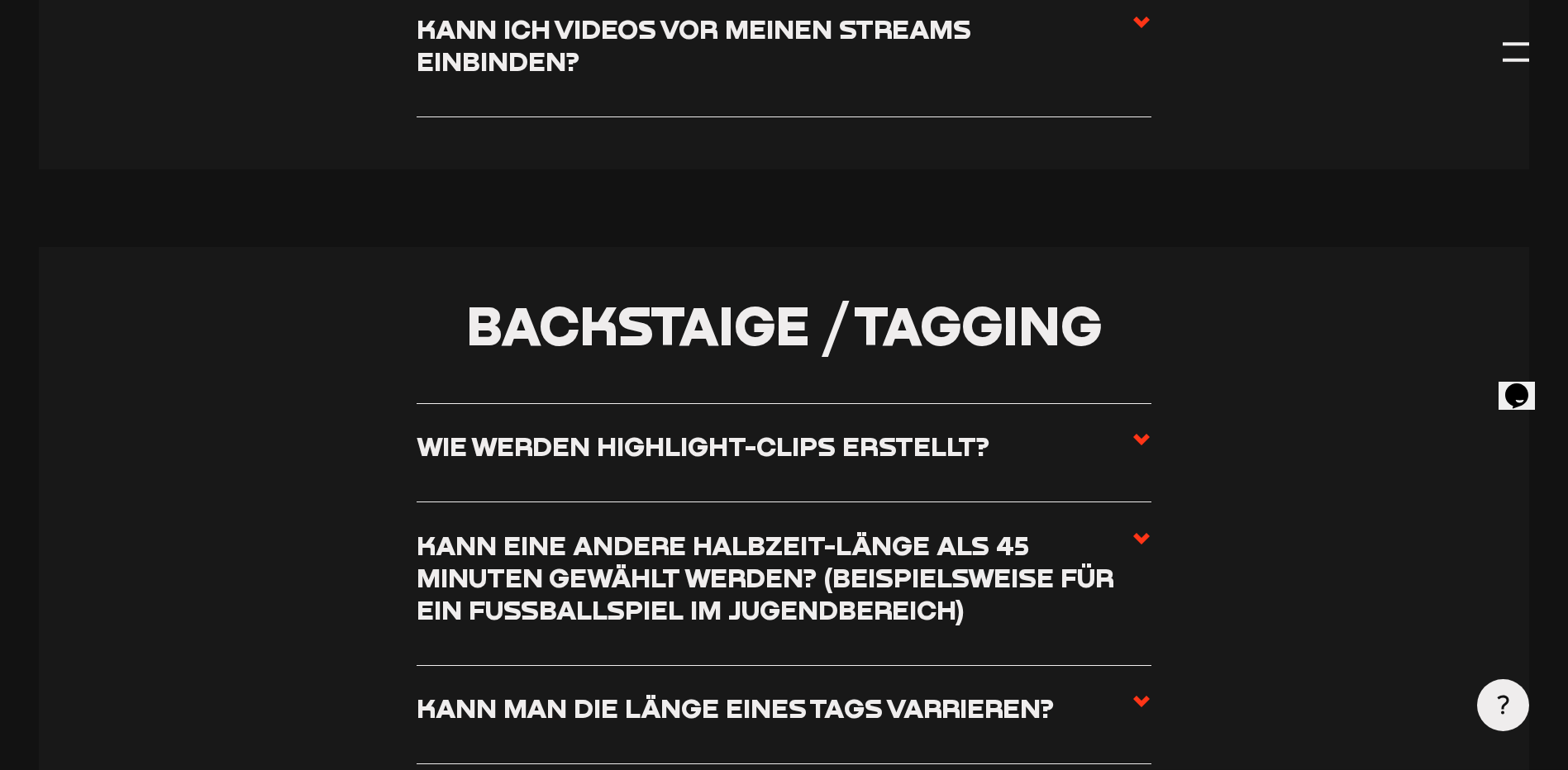
scroll to position [5459, 0]
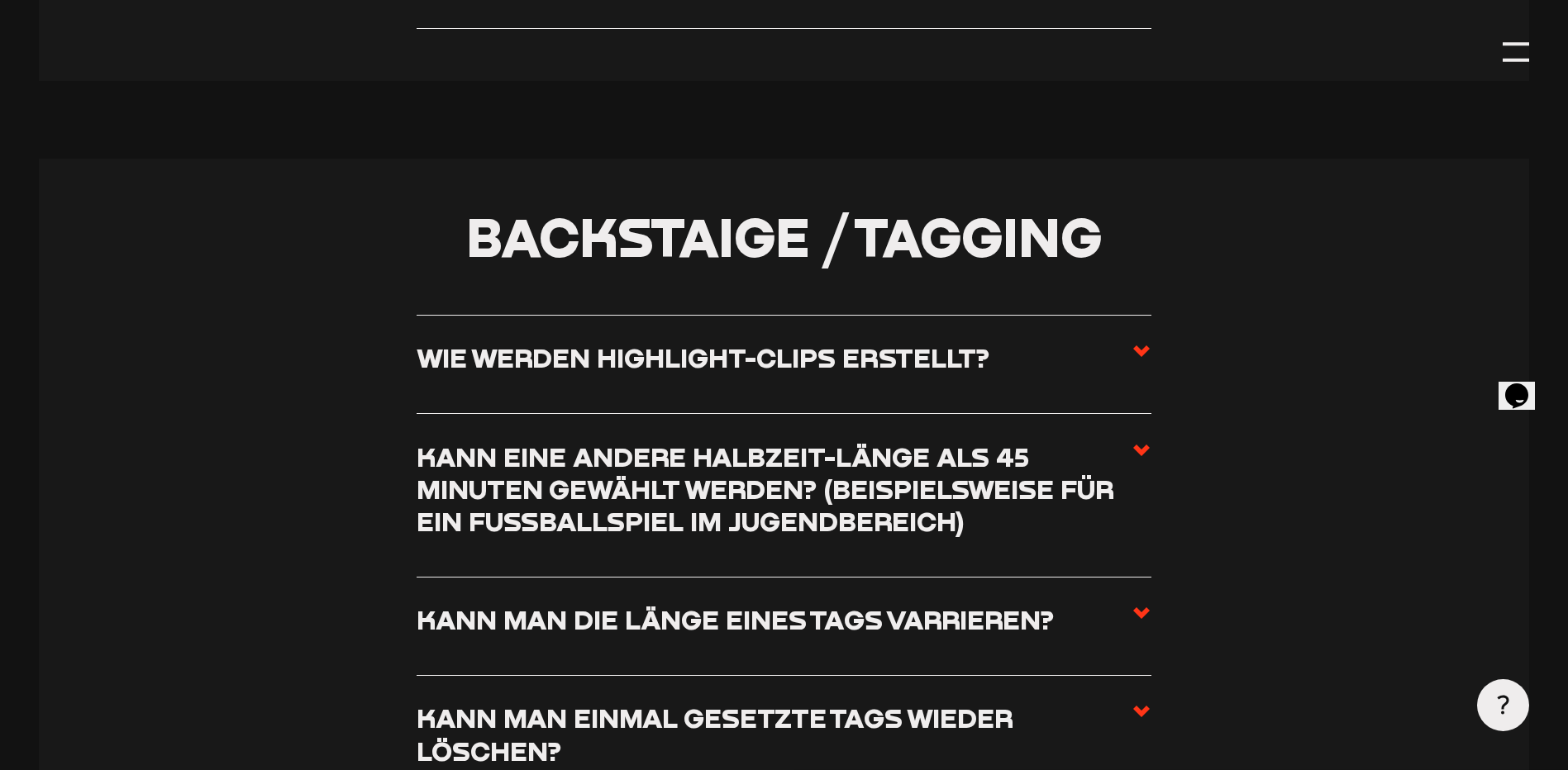
click at [882, 374] on h3 "Wie werden Highlight-Clips erstellt?" at bounding box center [703, 358] width 573 height 32
click at [0, 0] on input "Wie werden Highlight-Clips erstellt?" at bounding box center [0, 0] width 0 height 0
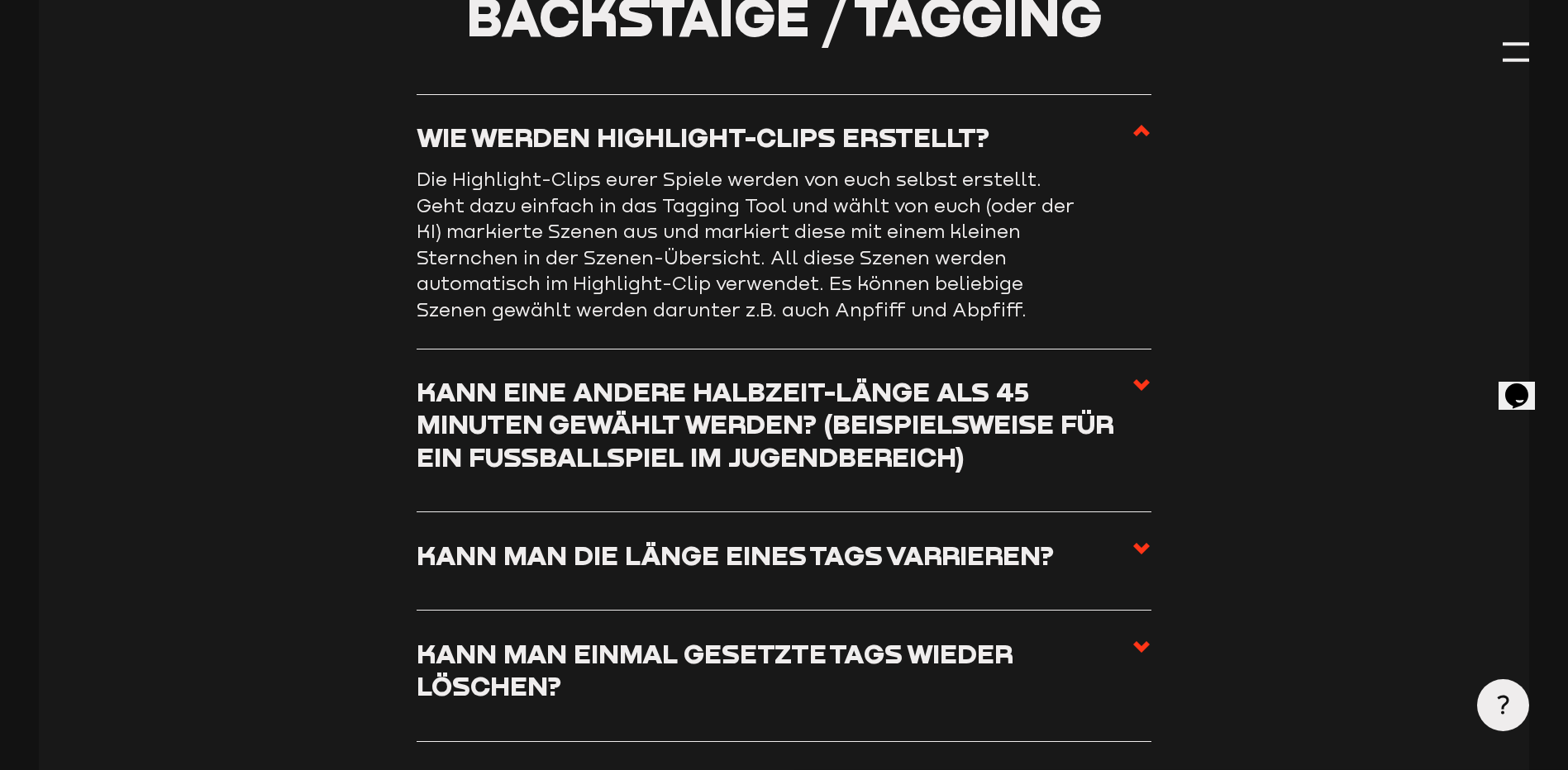
scroll to position [5822, 0]
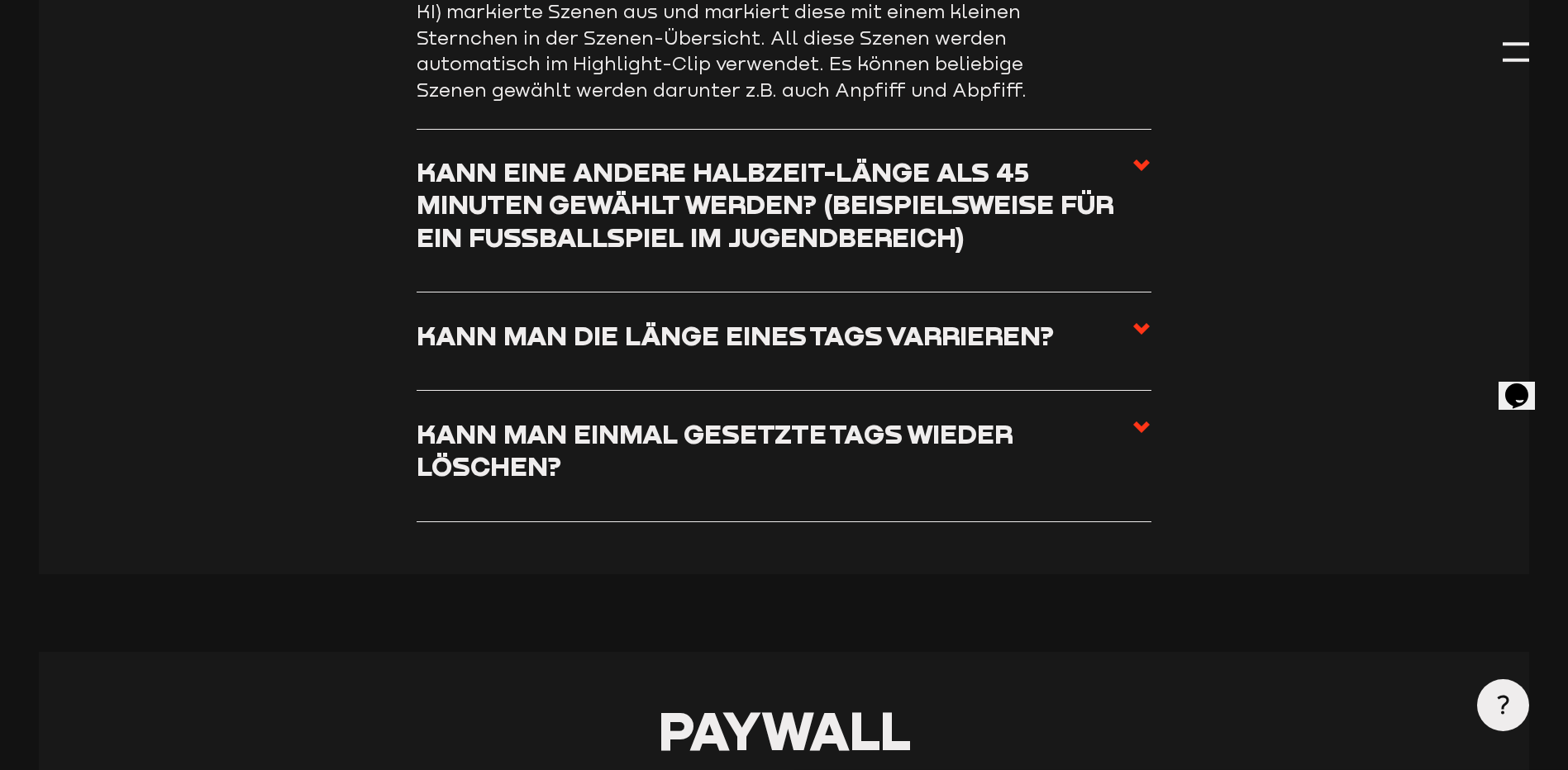
click at [915, 227] on h3 "Kann eine andere Halbzeit-Länge als 45 Minuten gewählt werden? (beispielsweise …" at bounding box center [774, 204] width 715 height 97
click at [0, 0] on input "Kann eine andere Halbzeit-Länge als 45 Minuten gewählt werden? (beispielsweise …" at bounding box center [0, 0] width 0 height 0
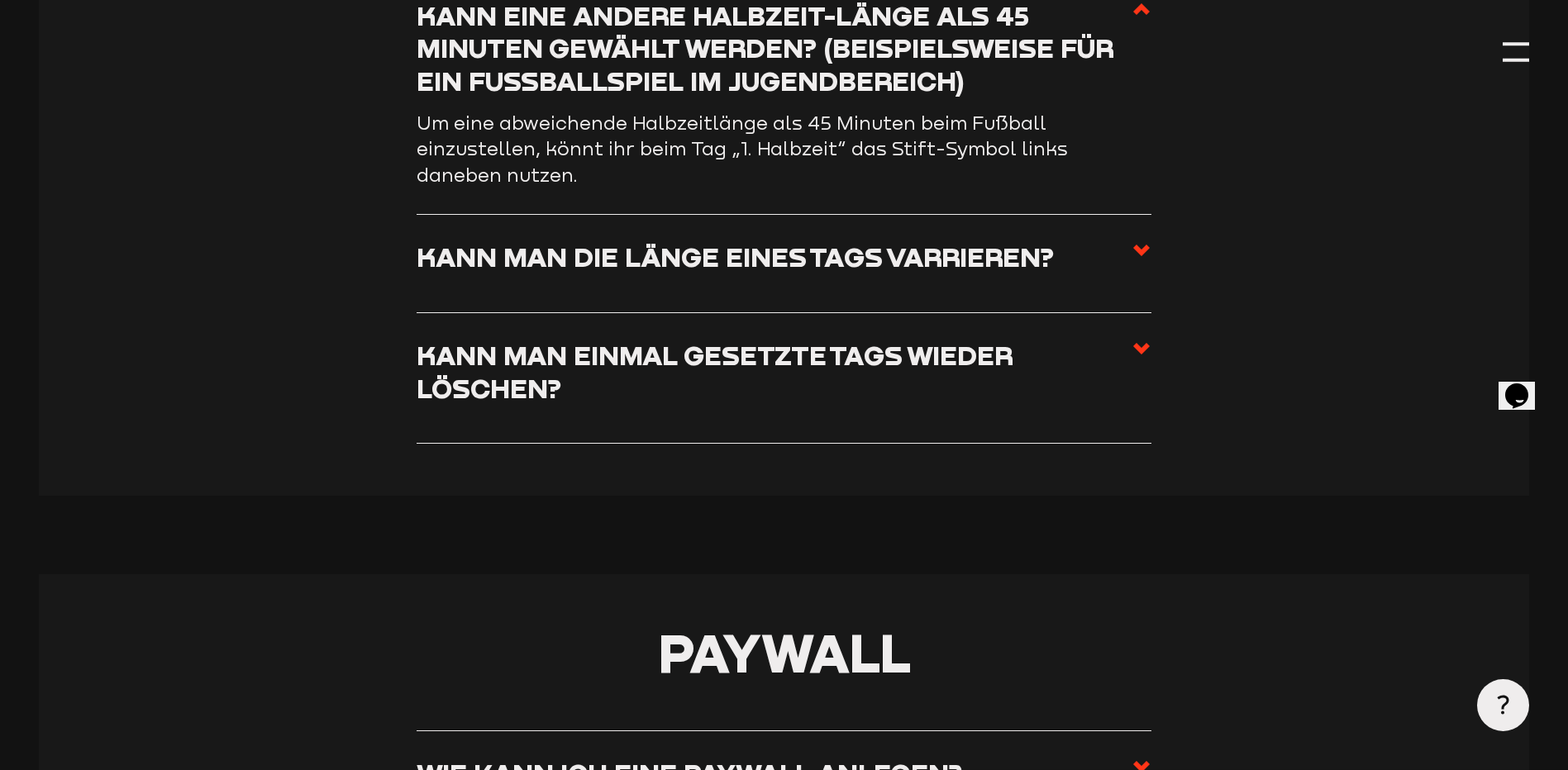
click at [911, 272] on h3 "Kann man die Länge eines Tags varrieren?" at bounding box center [735, 256] width 637 height 32
click at [0, 0] on input "Kann man die Länge eines Tags varrieren?" at bounding box center [0, 0] width 0 height 0
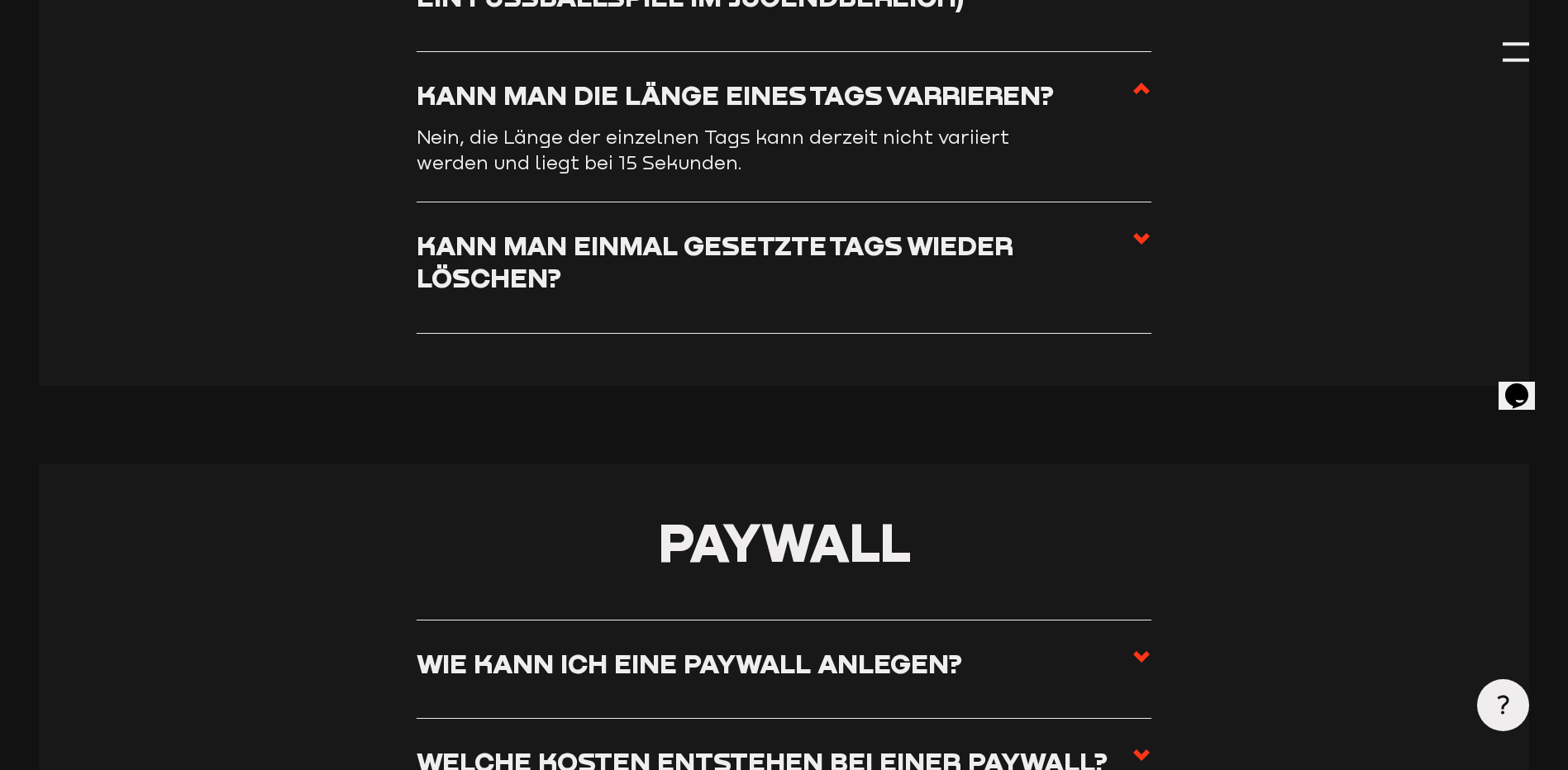
scroll to position [6043, 0]
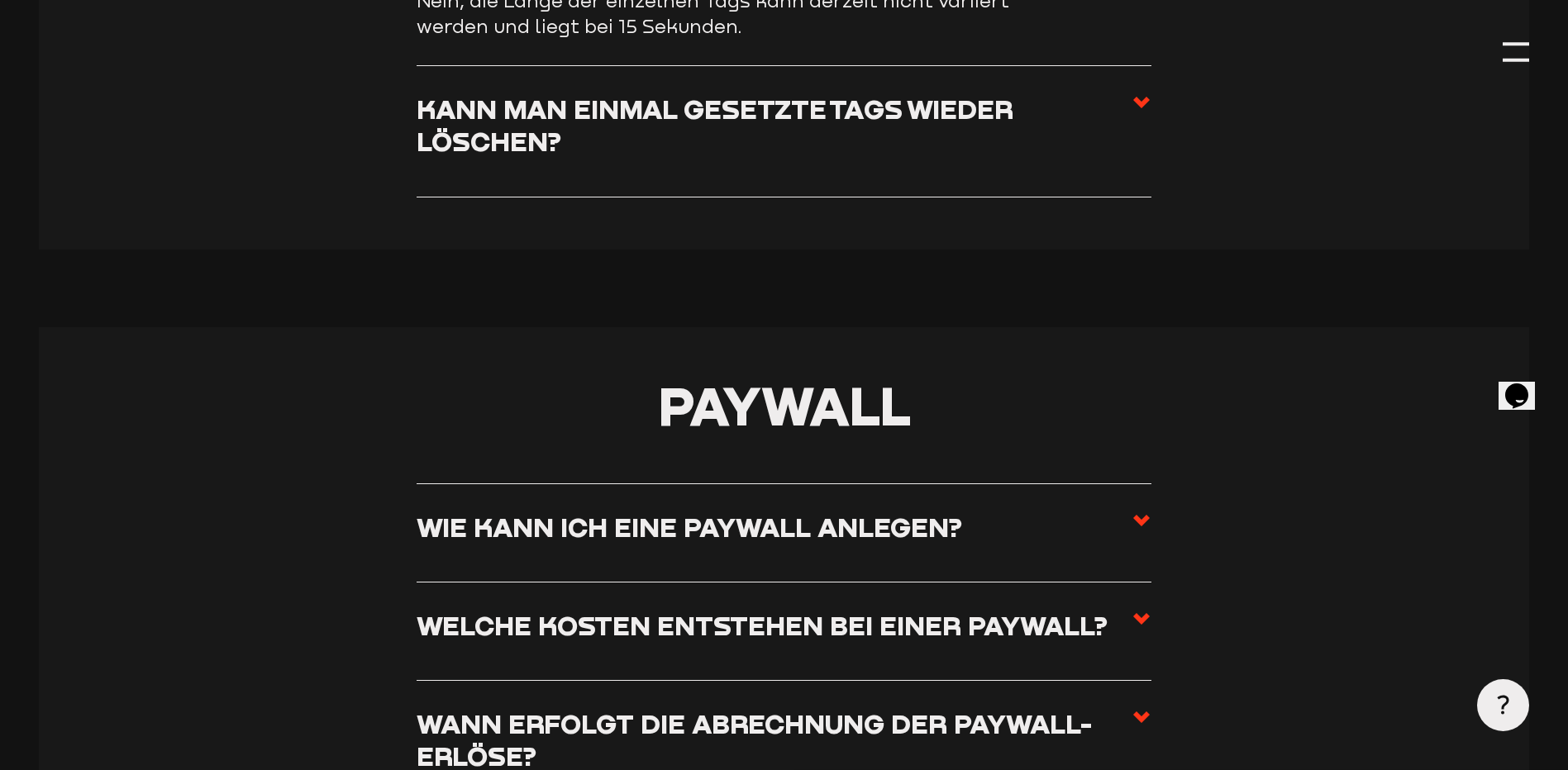
click at [923, 136] on h3 "Kann man einmal gesetzte Tags wieder löschen?" at bounding box center [774, 124] width 715 height 65
click at [0, 0] on input "Kann man einmal gesetzte Tags wieder löschen?" at bounding box center [0, 0] width 0 height 0
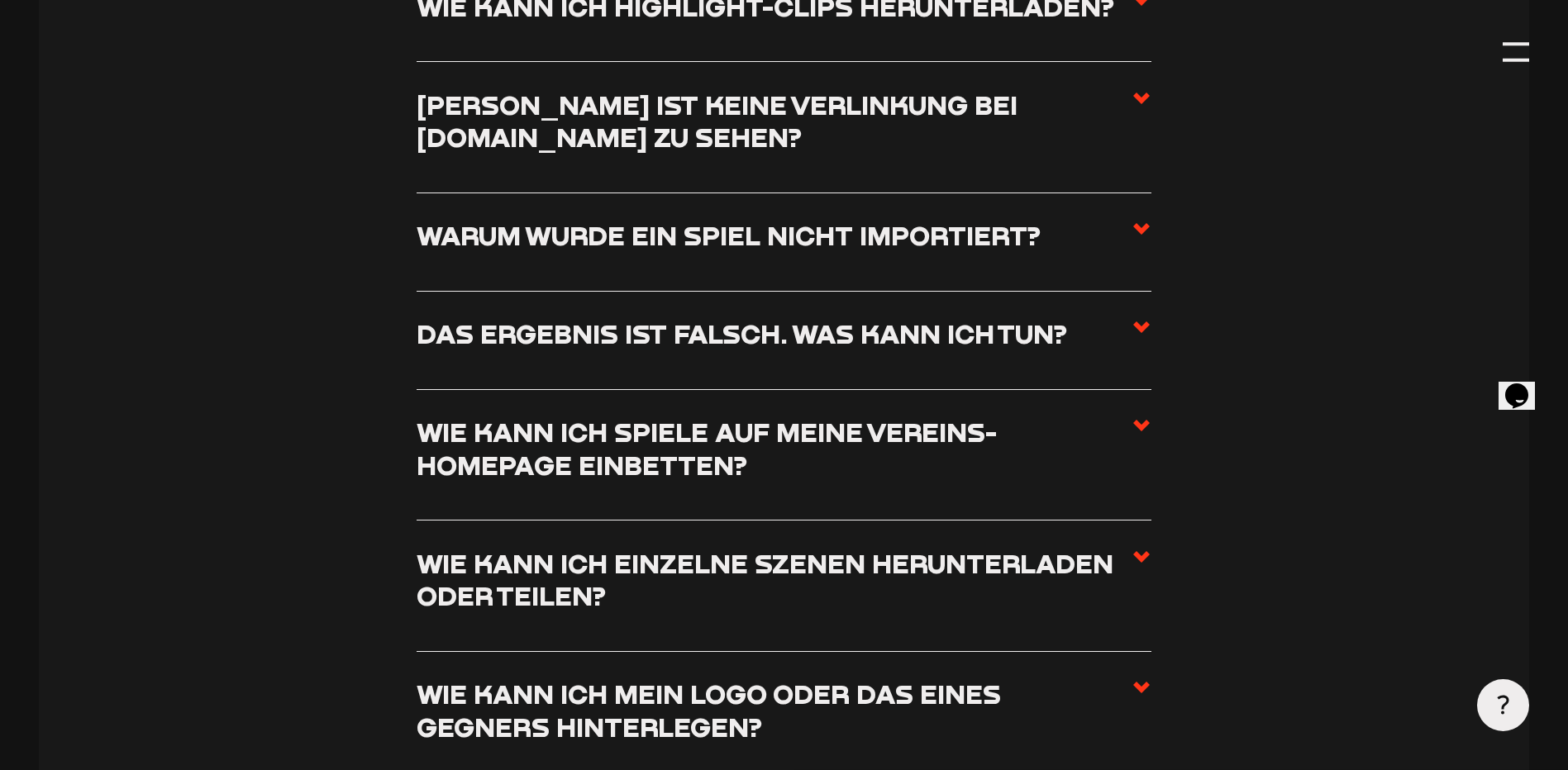
scroll to position [7474, 0]
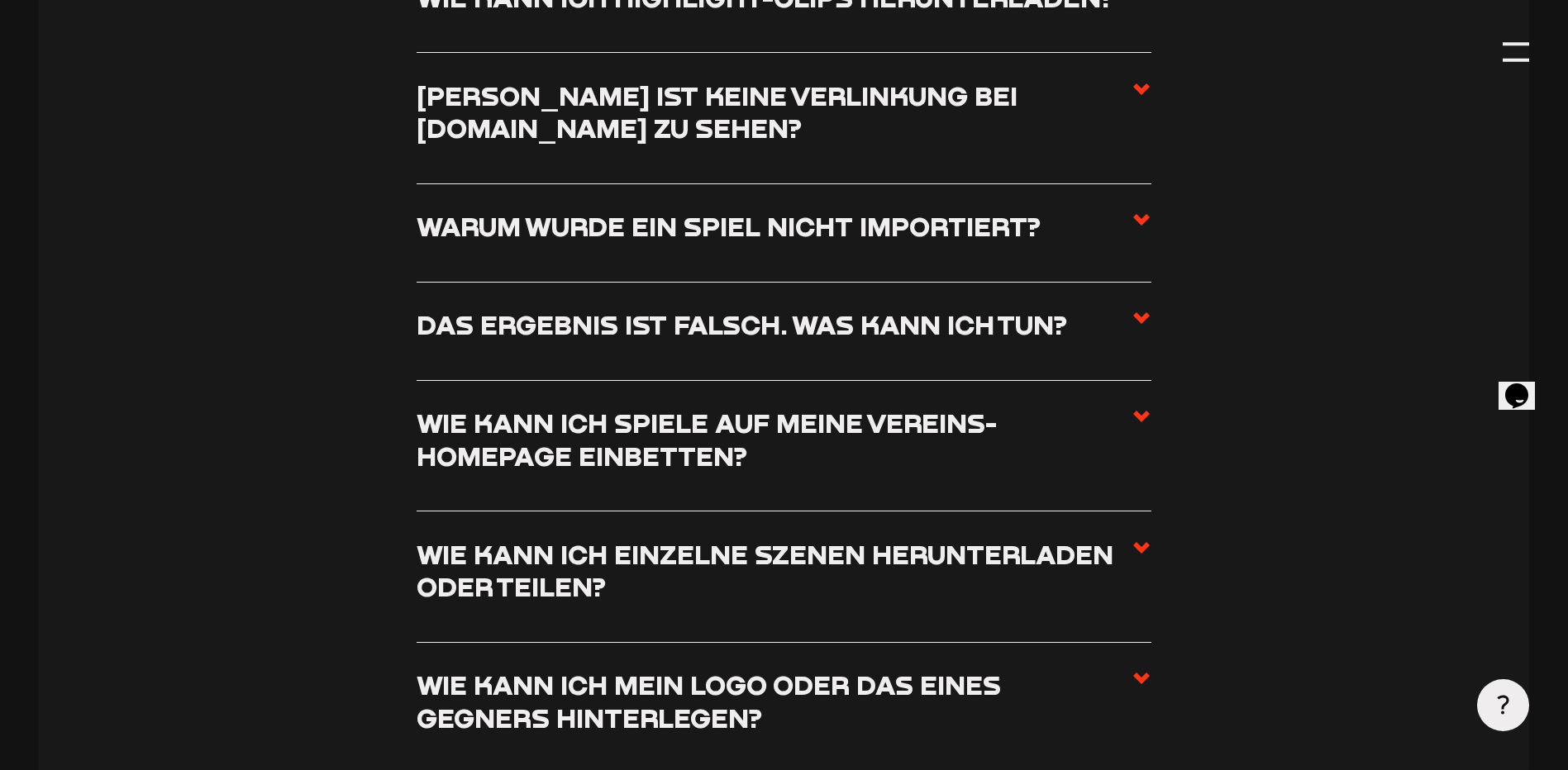
click at [894, 115] on h3 "[PERSON_NAME] ist keine Verlinkung bei [DOMAIN_NAME] zu sehen?" at bounding box center [774, 112] width 715 height 65
click at [0, 0] on input "[PERSON_NAME] ist keine Verlinkung bei [DOMAIN_NAME] zu sehen?" at bounding box center [0, 0] width 0 height 0
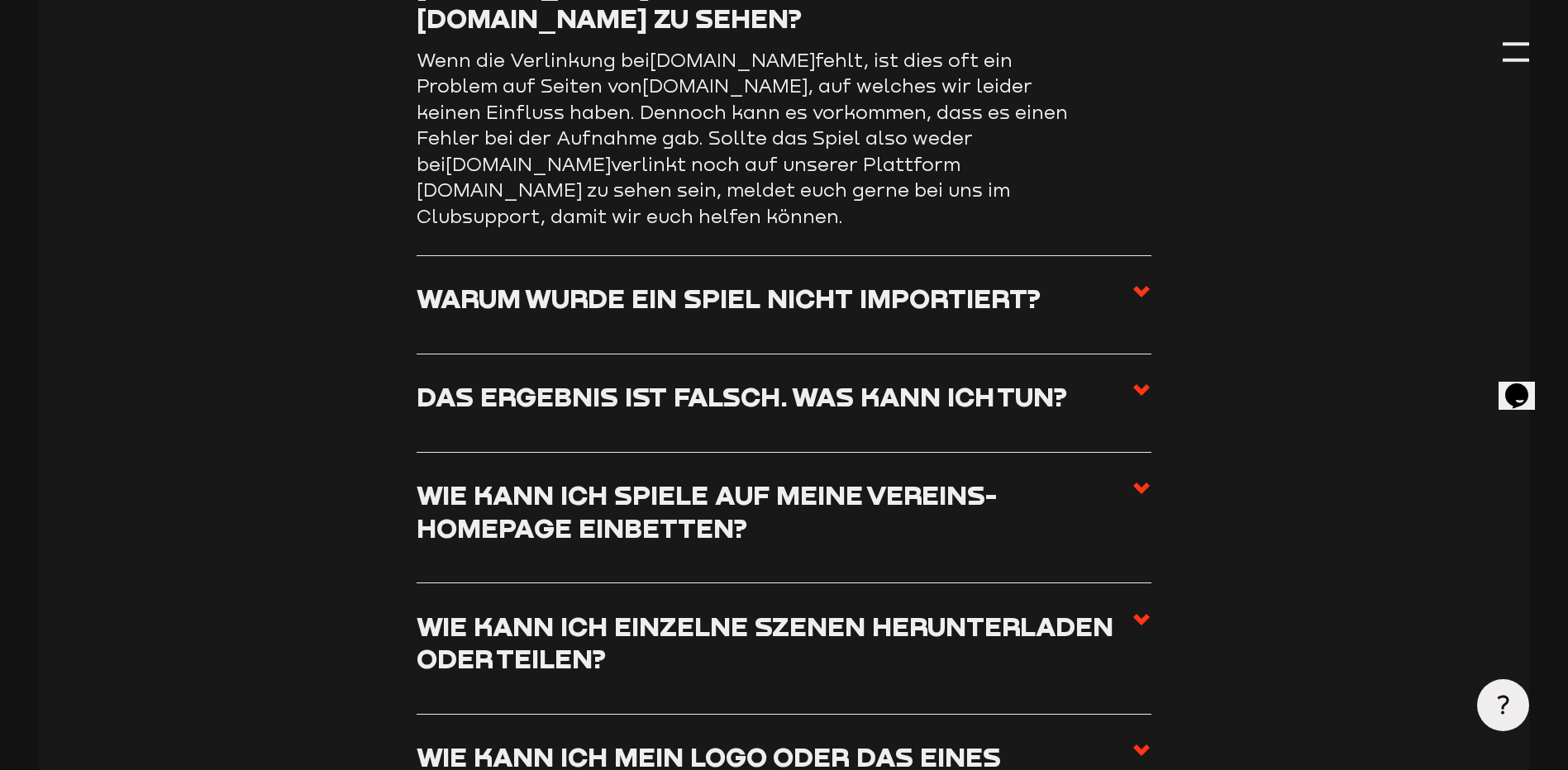
scroll to position [7726, 0]
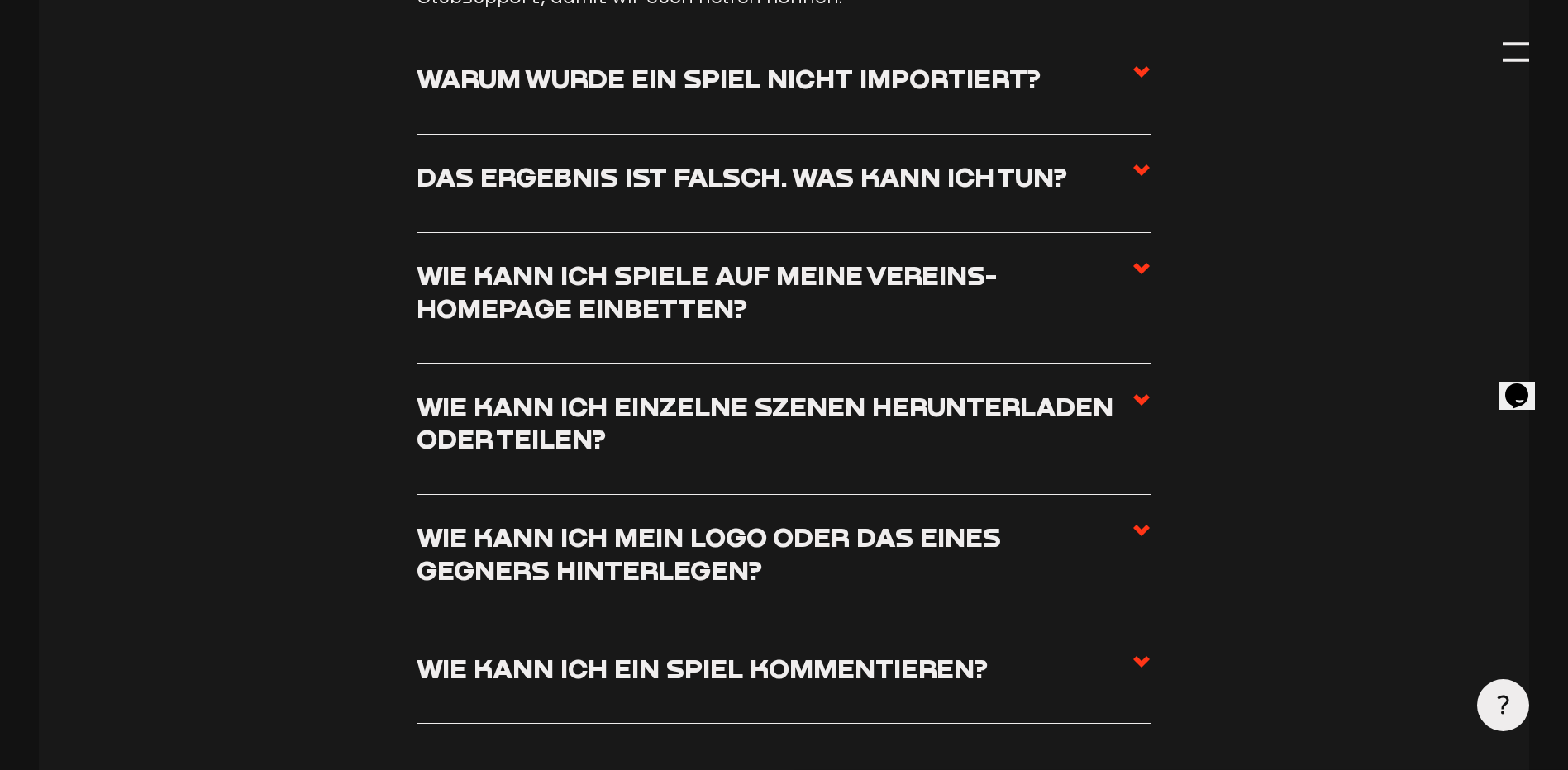
click at [918, 177] on h3 "Das Ergebnis ist falsch. Was kann ich tun?" at bounding box center [742, 177] width 650 height 32
click at [0, 0] on input "Das Ergebnis ist falsch. Was kann ich tun?" at bounding box center [0, 0] width 0 height 0
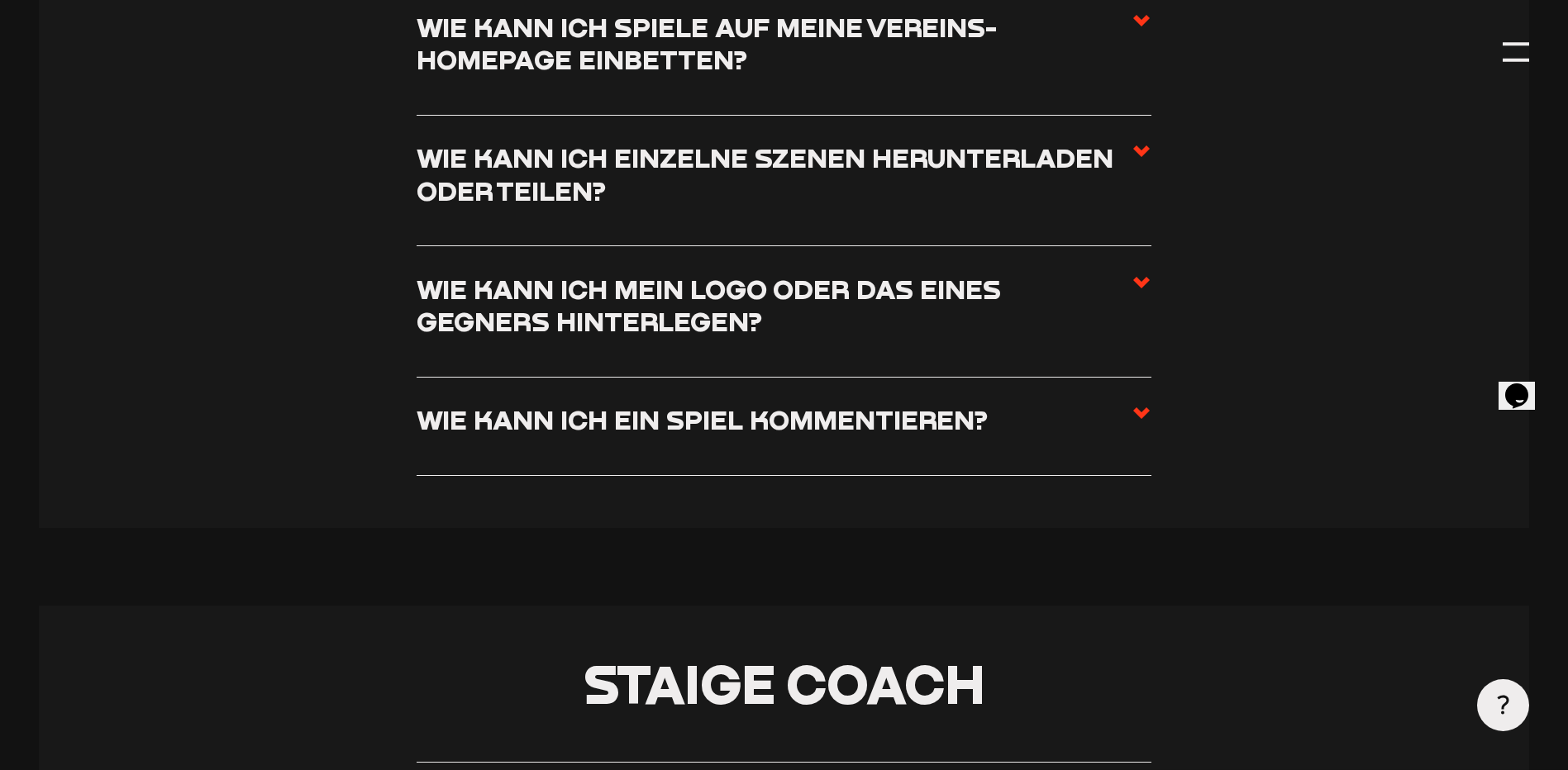
scroll to position [7947, 0]
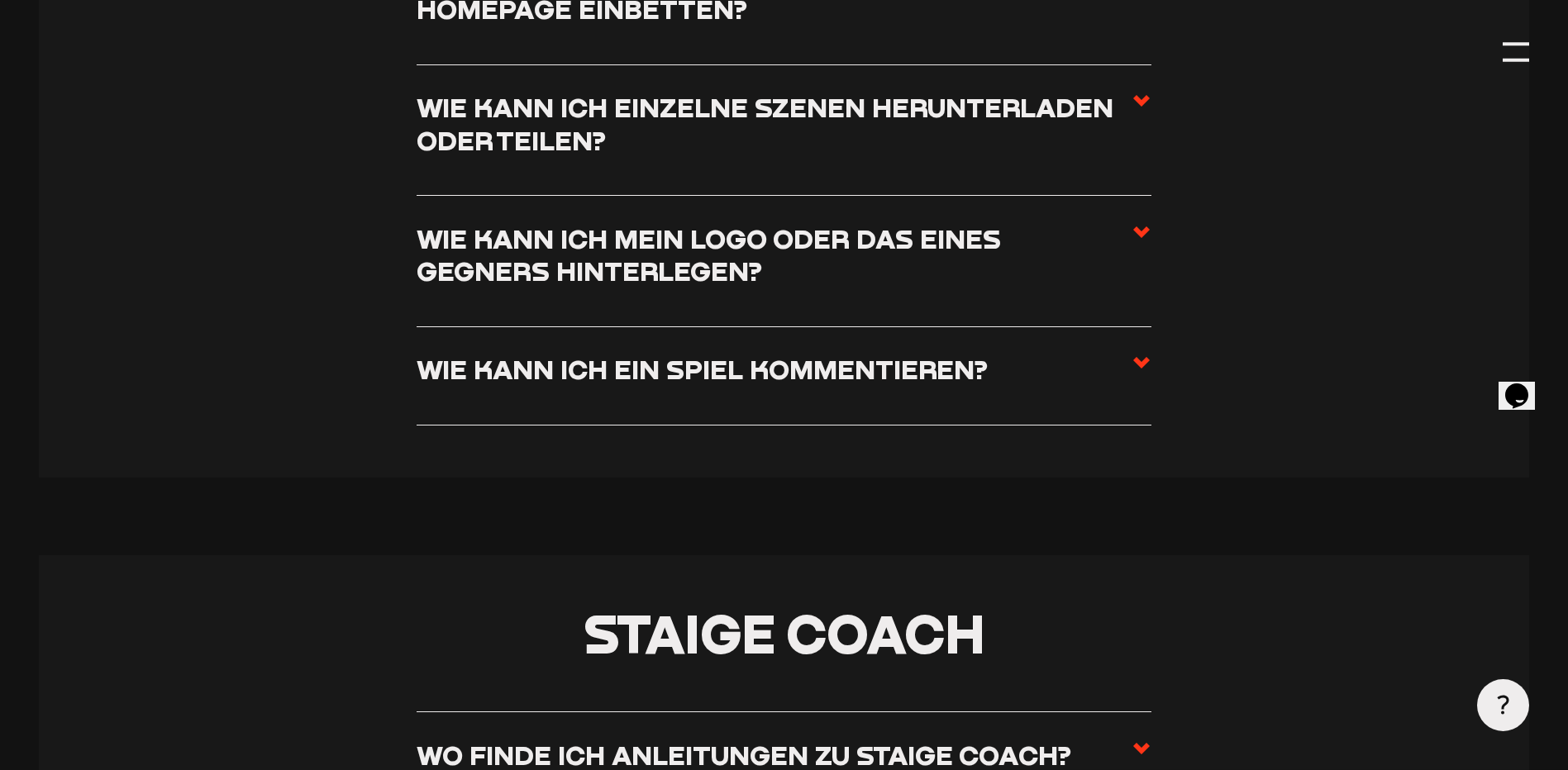
click at [908, 258] on h3 "Wie kann ich mein Logo oder das eines Gegners hinterlegen?" at bounding box center [774, 254] width 715 height 65
click at [0, 0] on input "Wie kann ich mein Logo oder das eines Gegners hinterlegen?" at bounding box center [0, 0] width 0 height 0
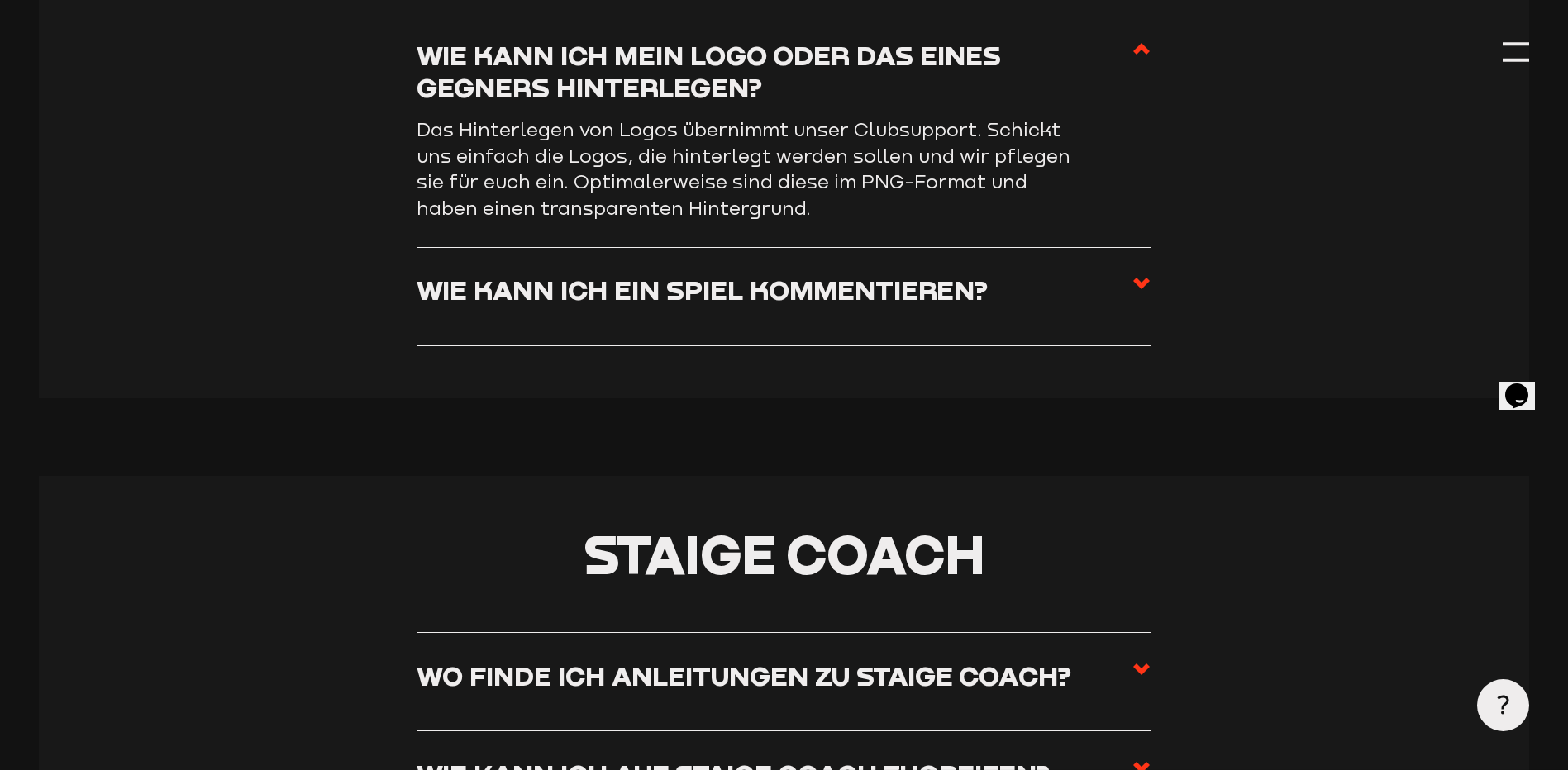
scroll to position [8063, 0]
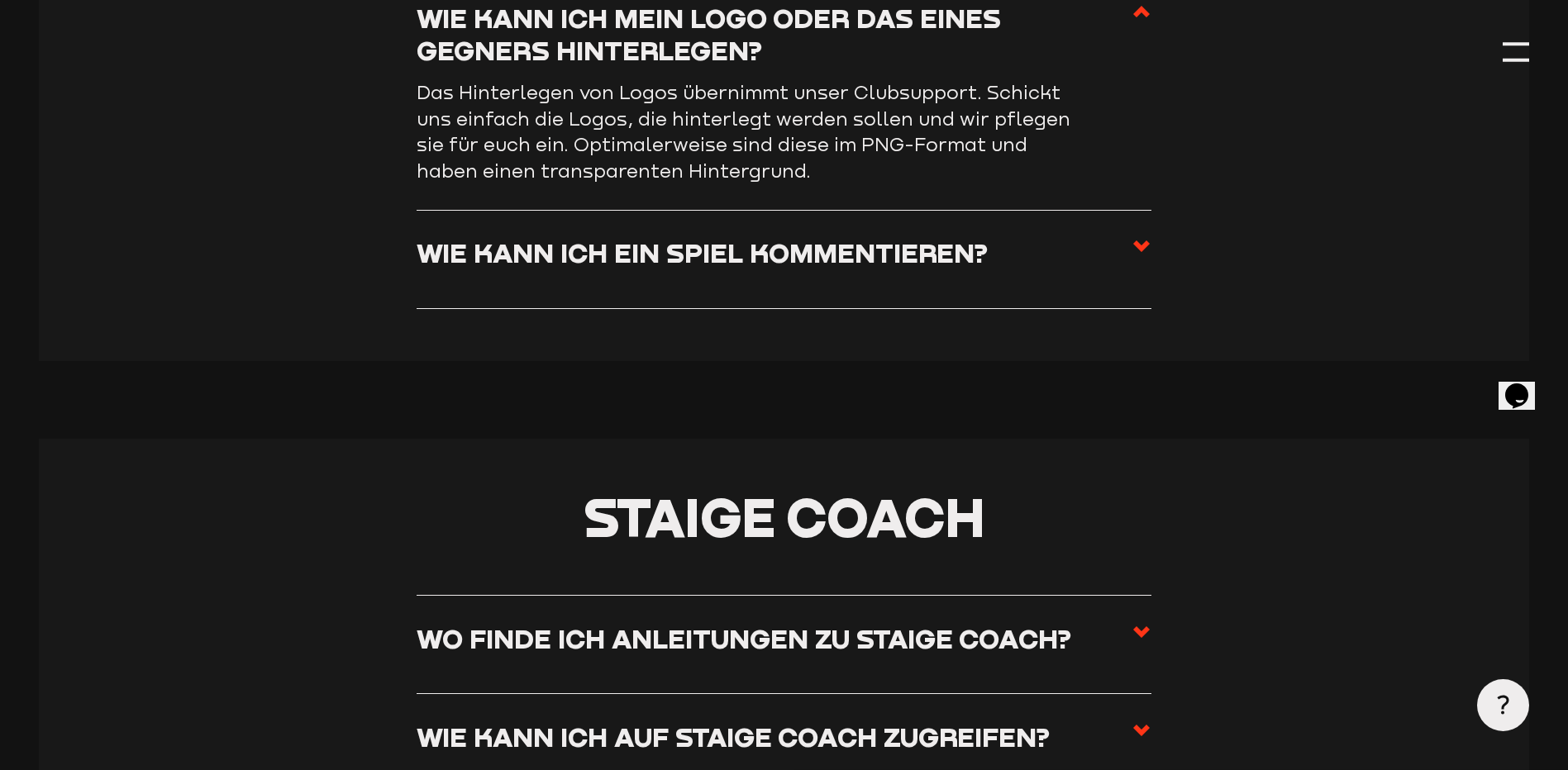
click at [923, 269] on h3 "Wie kann ich ein Spiel kommentieren?" at bounding box center [702, 252] width 571 height 32
click at [0, 0] on input "Wie kann ich ein Spiel kommentieren?" at bounding box center [0, 0] width 0 height 0
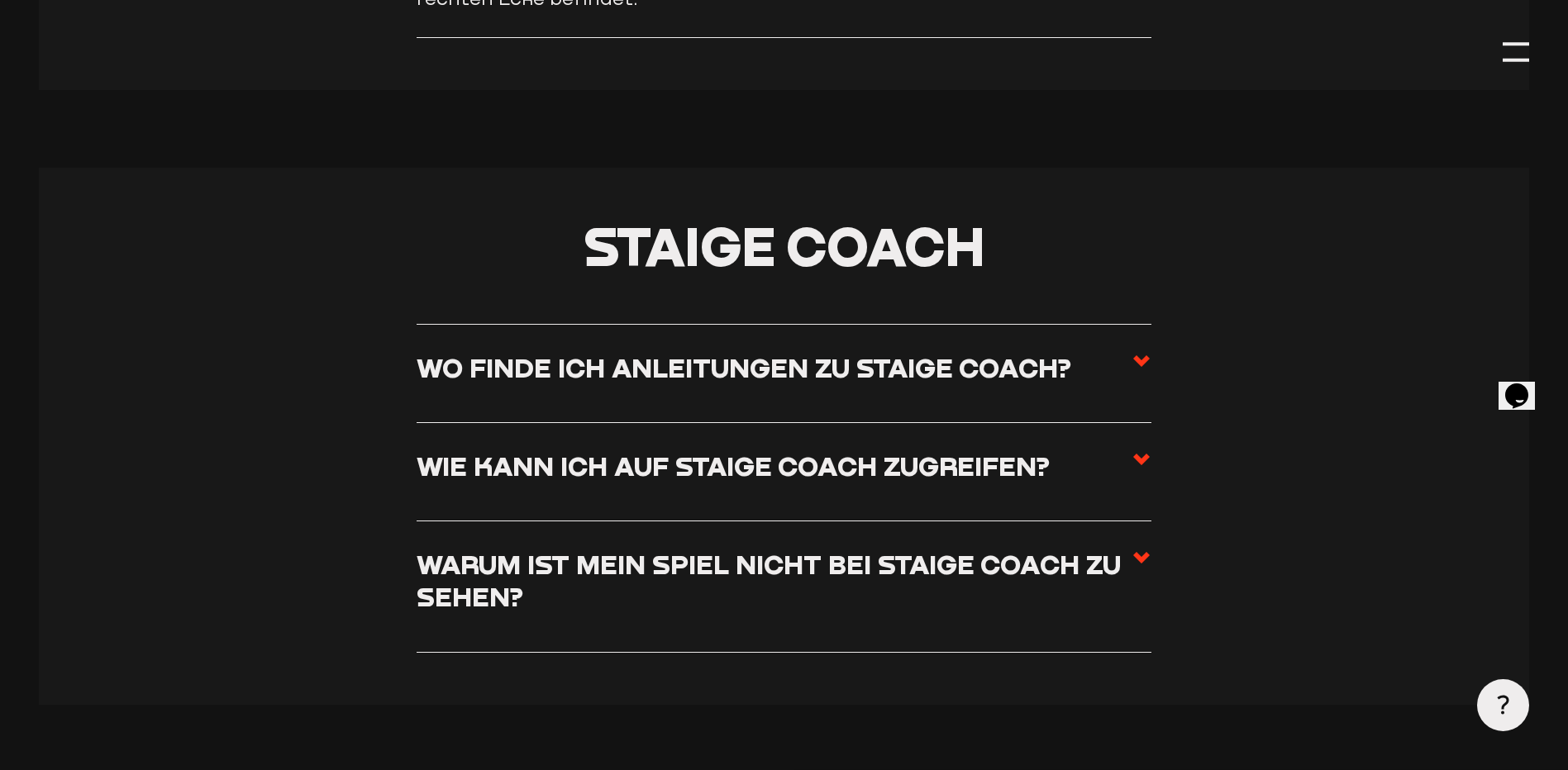
scroll to position [8503, 0]
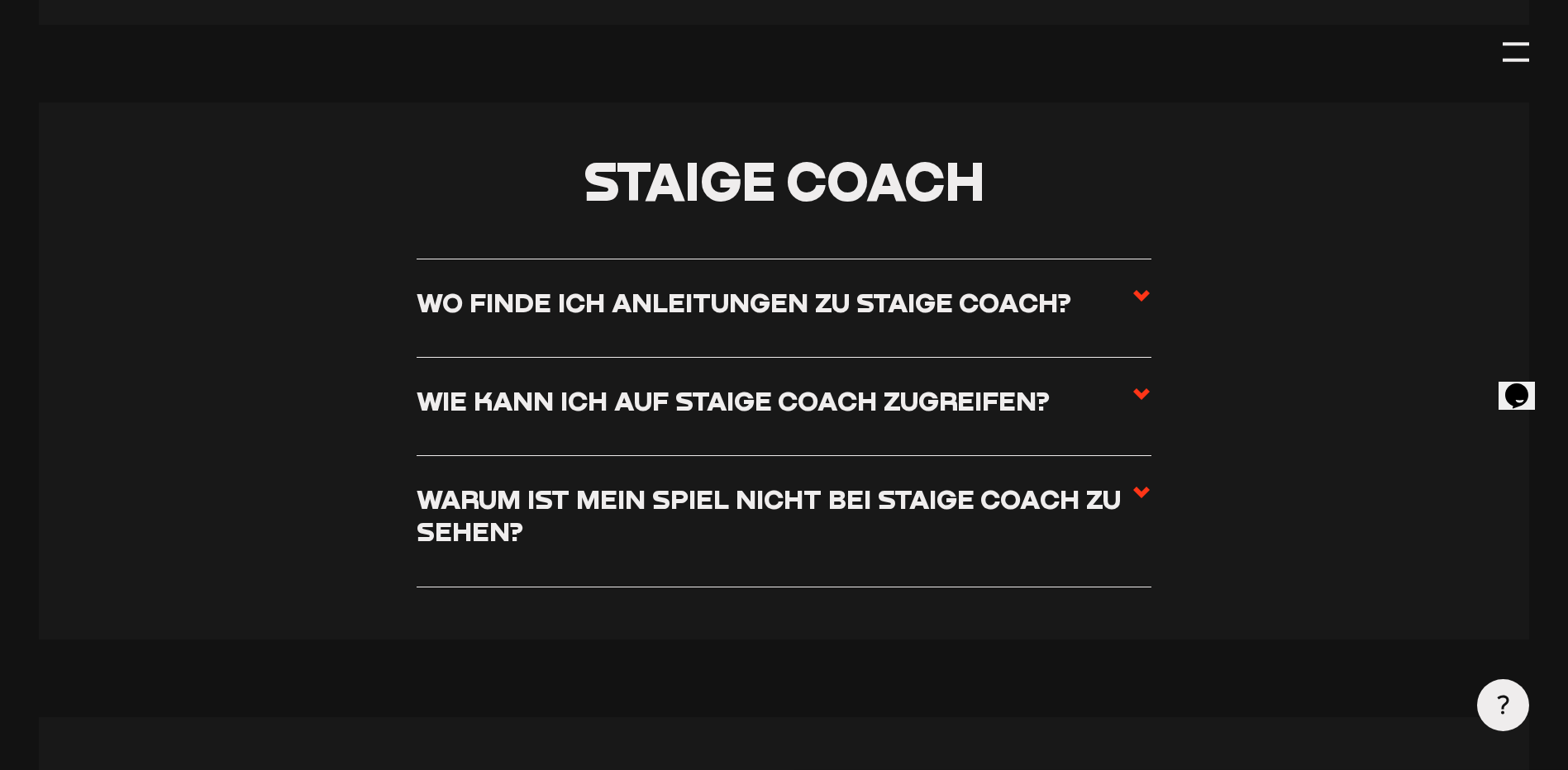
click at [907, 313] on h3 "Wo finde ich Anleitungen zu Staige Coach?" at bounding box center [744, 302] width 655 height 32
click at [0, 0] on input "Wo finde ich Anleitungen zu Staige Coach?" at bounding box center [0, 0] width 0 height 0
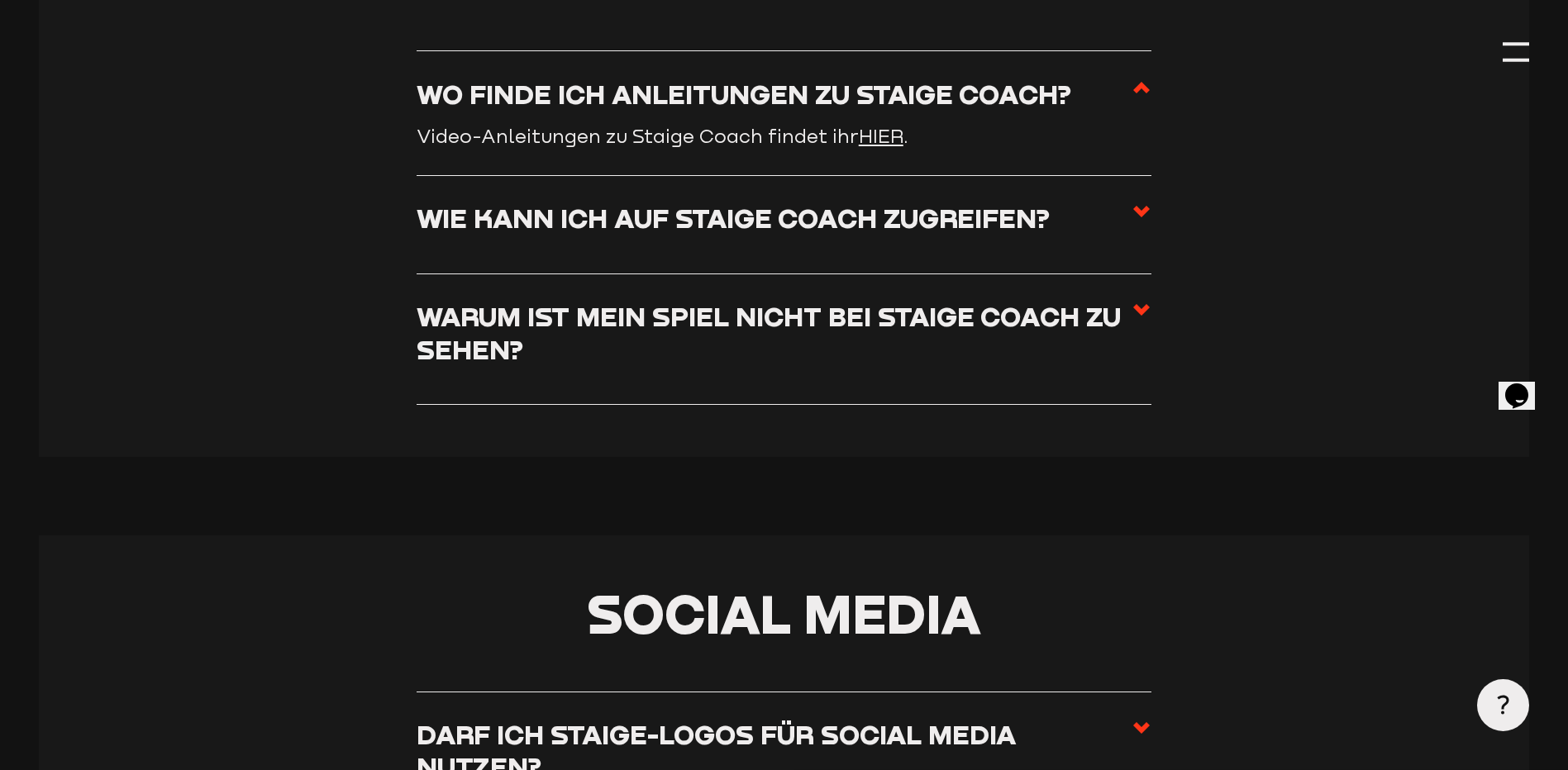
click at [924, 221] on h3 "Wie kann ich auf Staige Coach zugreifen?" at bounding box center [733, 217] width 633 height 32
click at [0, 0] on input "Wie kann ich auf Staige Coach zugreifen?" at bounding box center [0, 0] width 0 height 0
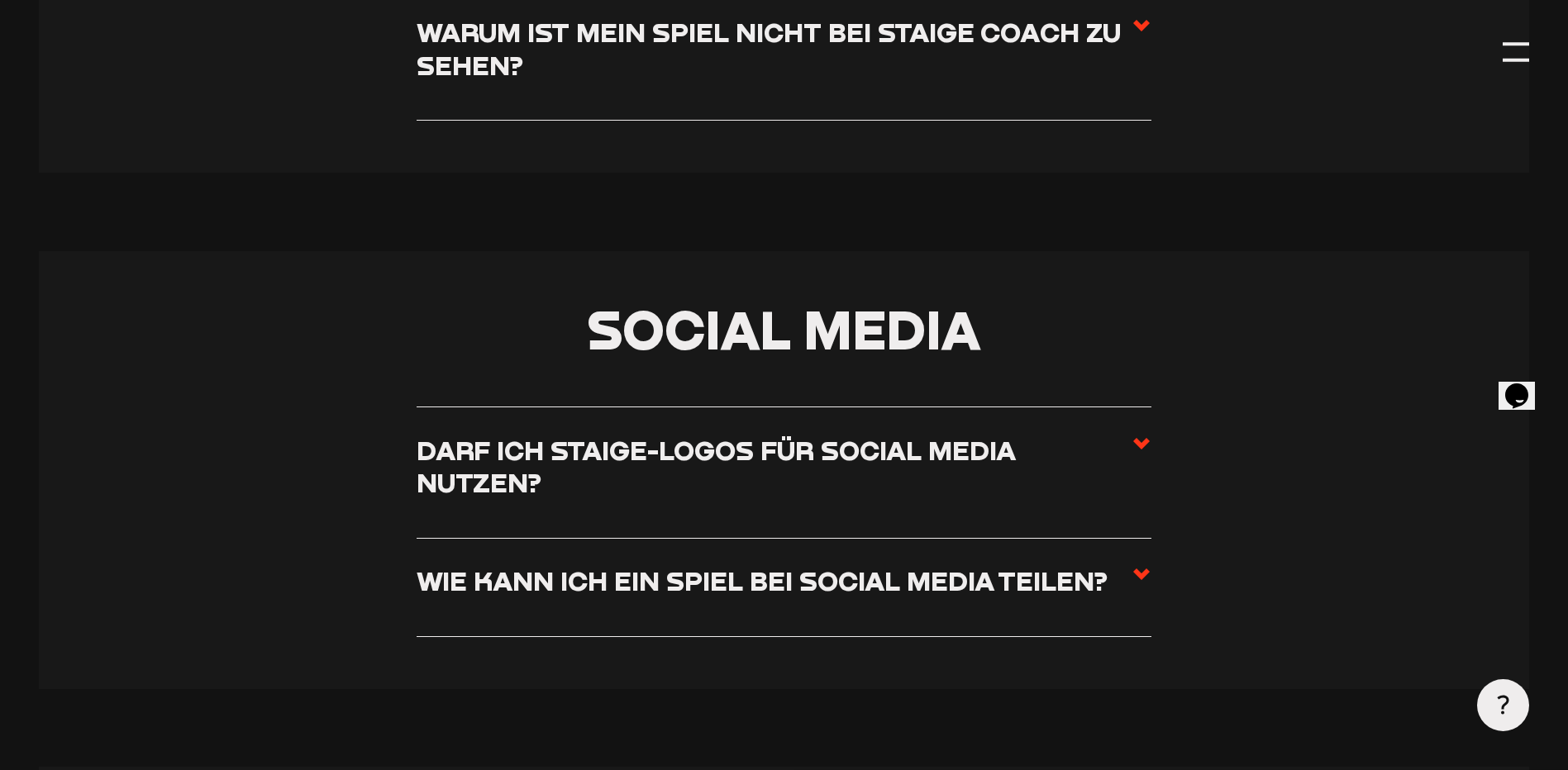
scroll to position [9164, 0]
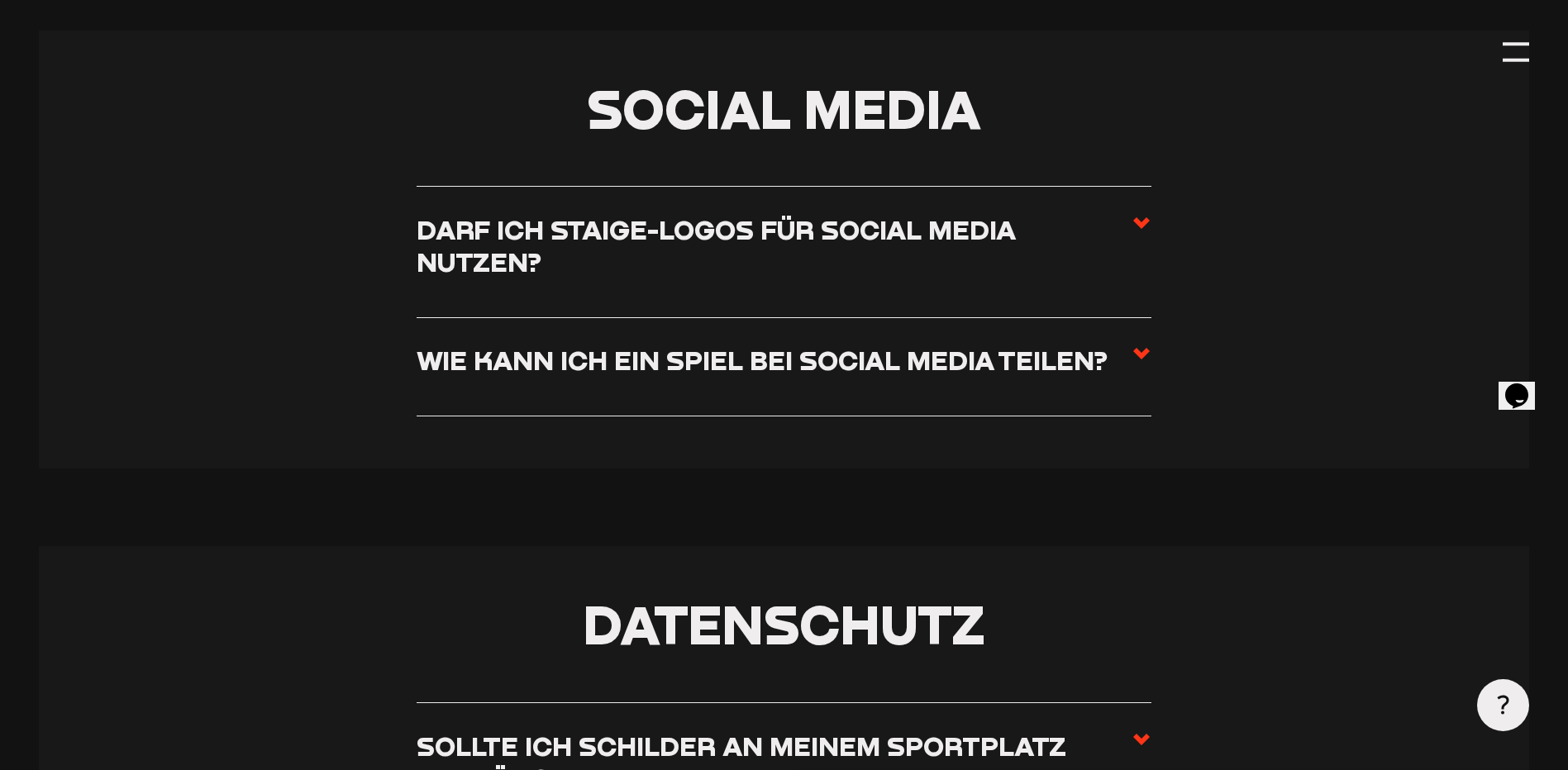
click at [931, 262] on h3 "Darf ich Staige-Logos für Social Media nutzen?" at bounding box center [774, 245] width 715 height 65
click at [0, 0] on input "Darf ich Staige-Logos für Social Media nutzen?" at bounding box center [0, 0] width 0 height 0
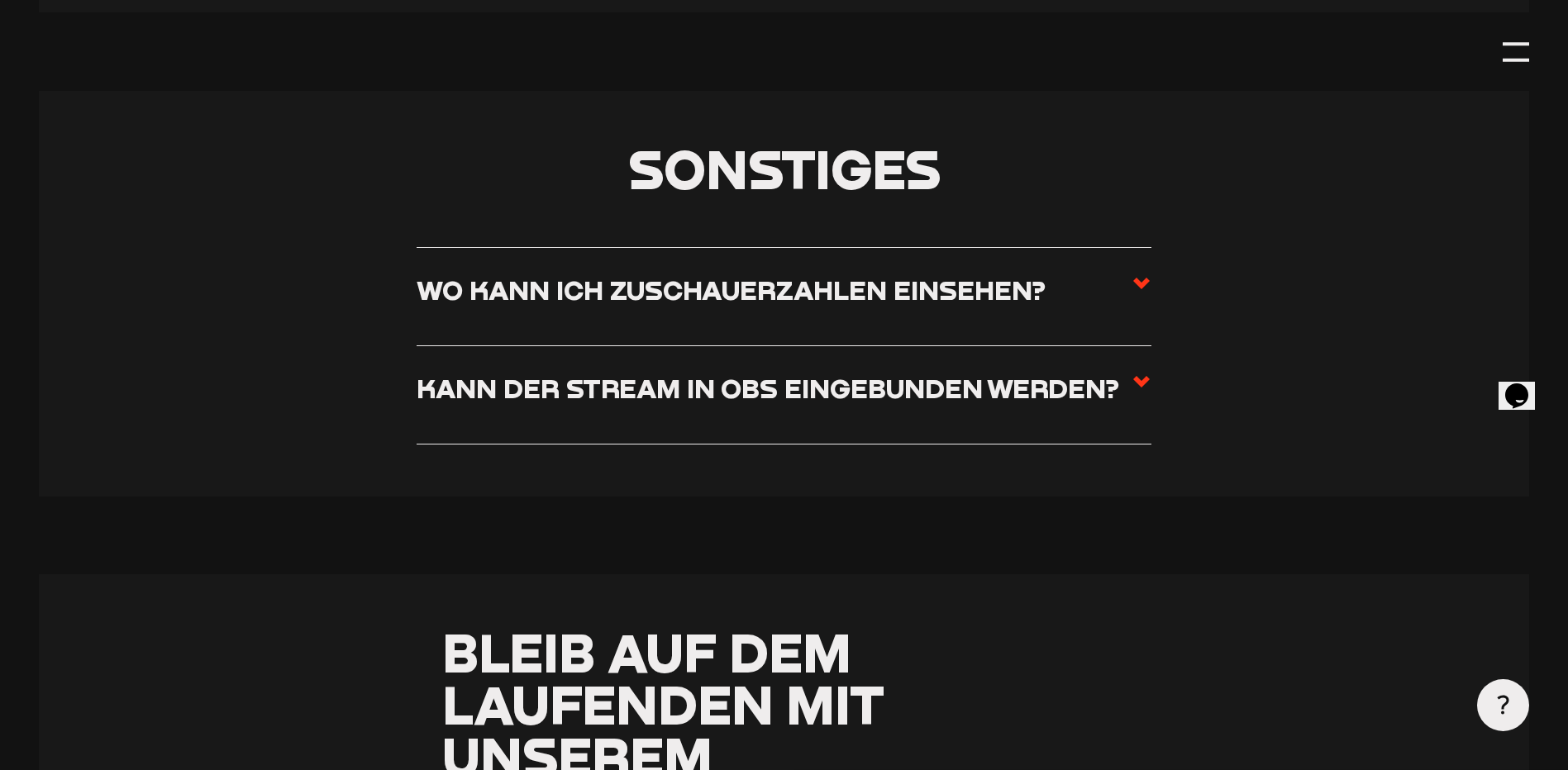
scroll to position [10303, 0]
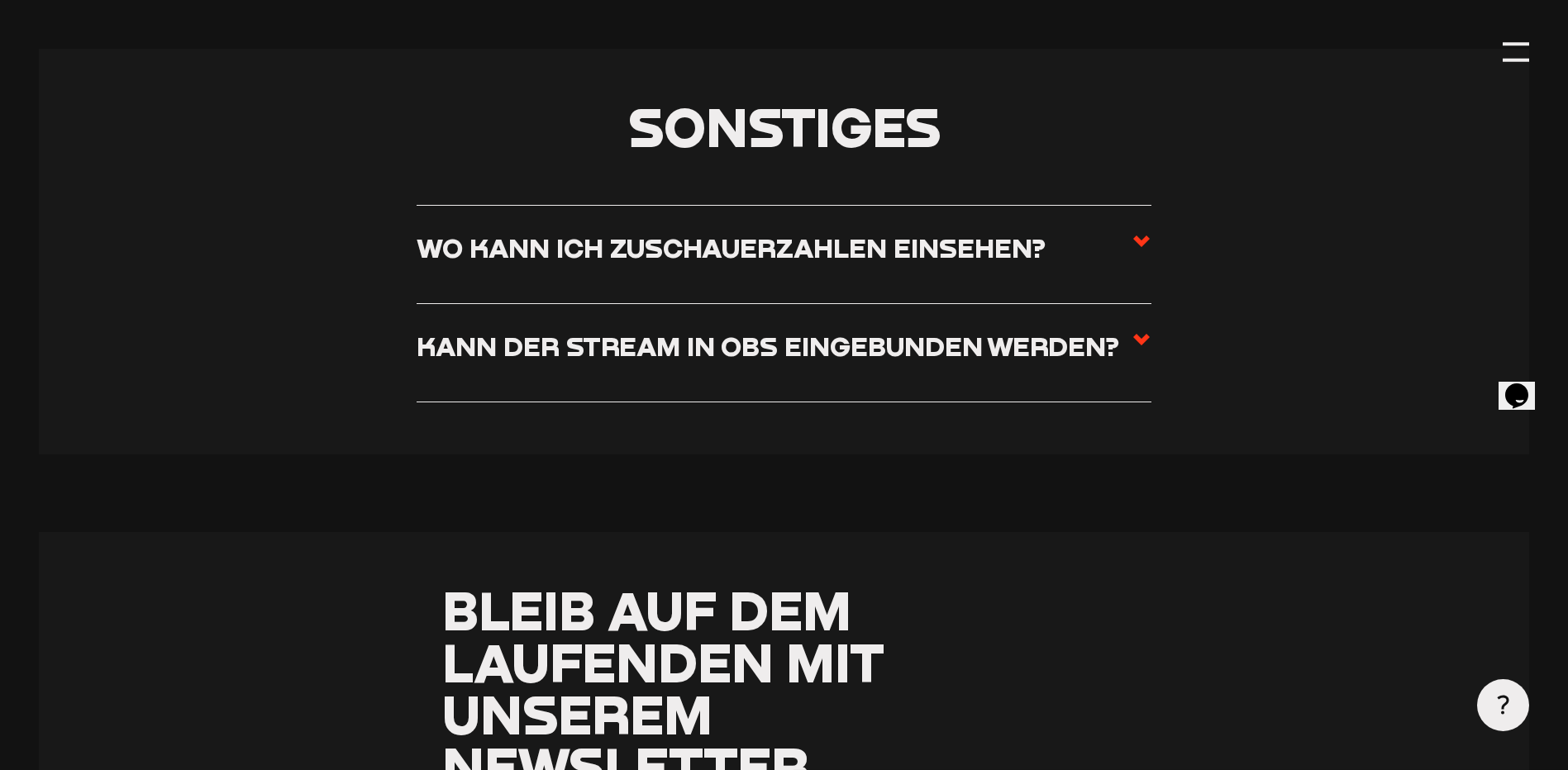
click at [952, 252] on li "Wo kann ich Zuschauerzahlen einsehen? Aufgrund von Cookies sind Zuschauerzahlen…" at bounding box center [784, 254] width 735 height 99
click at [948, 264] on h3 "Wo kann ich Zuschauerzahlen einsehen?" at bounding box center [732, 248] width 629 height 32
click at [0, 0] on input "Wo kann ich Zuschauerzahlen einsehen?" at bounding box center [0, 0] width 0 height 0
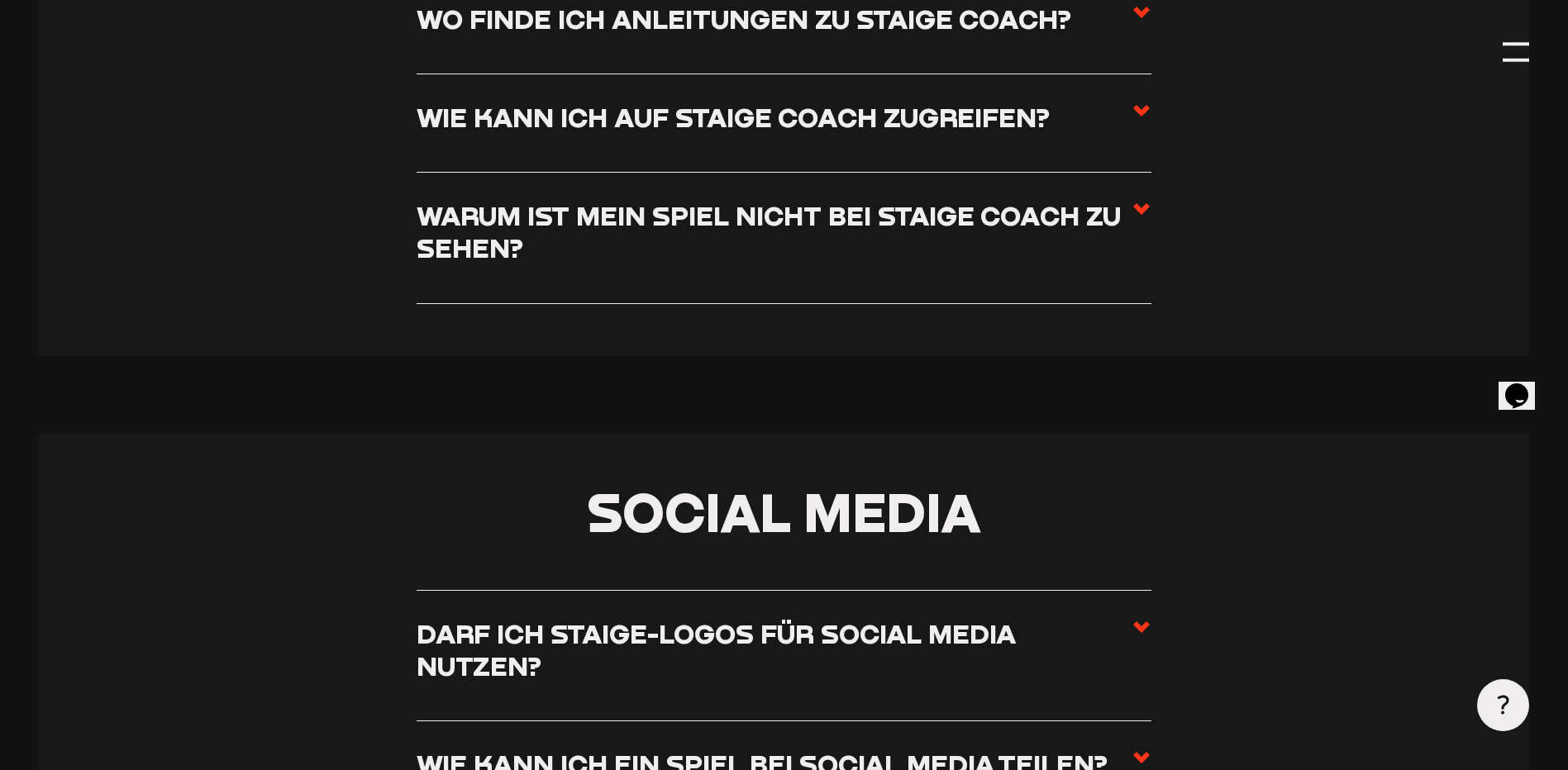
scroll to position [7917, 0]
